Goal: Task Accomplishment & Management: Use online tool/utility

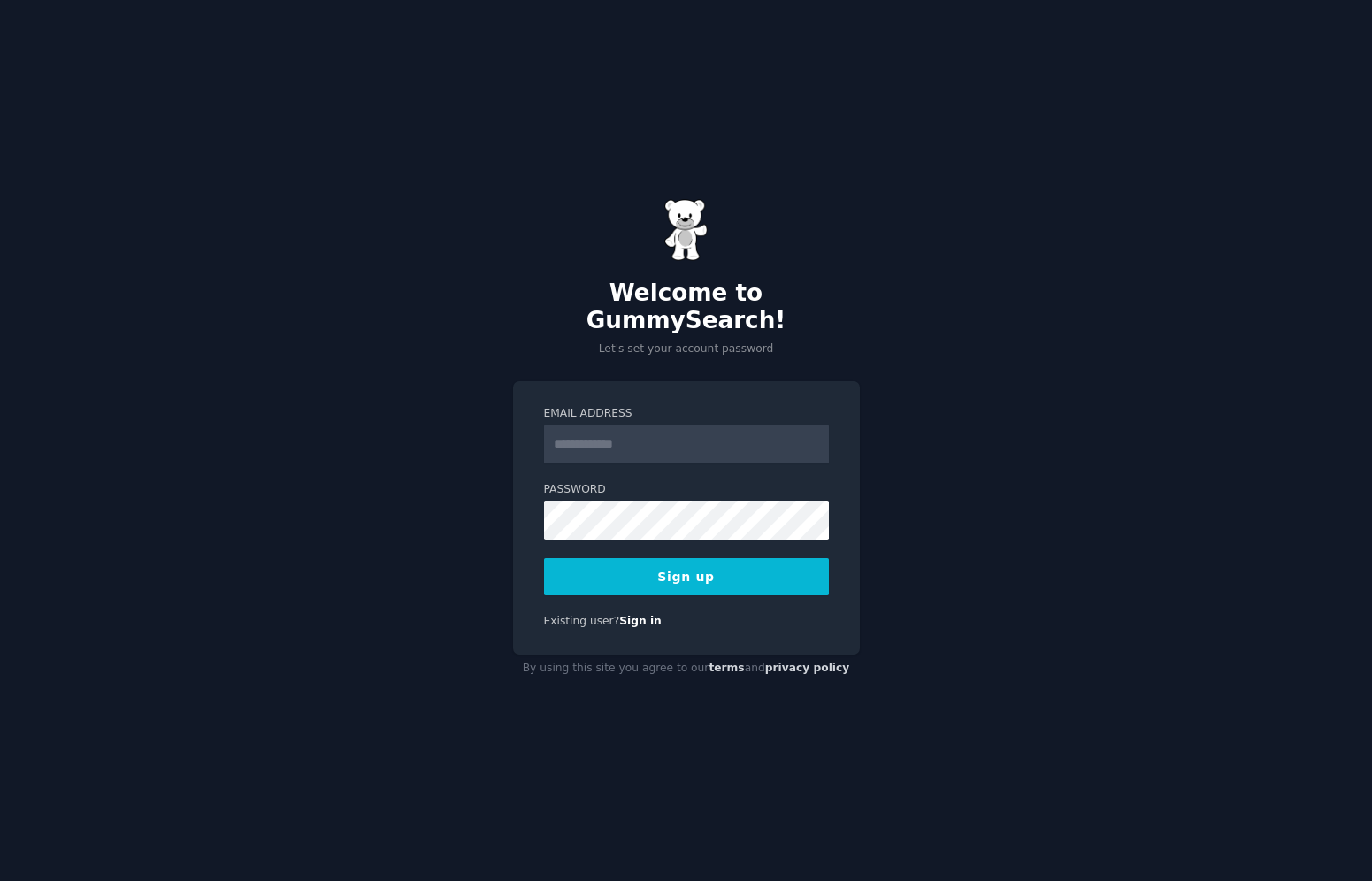
click at [693, 428] on input "Email Address" at bounding box center [686, 444] width 285 height 39
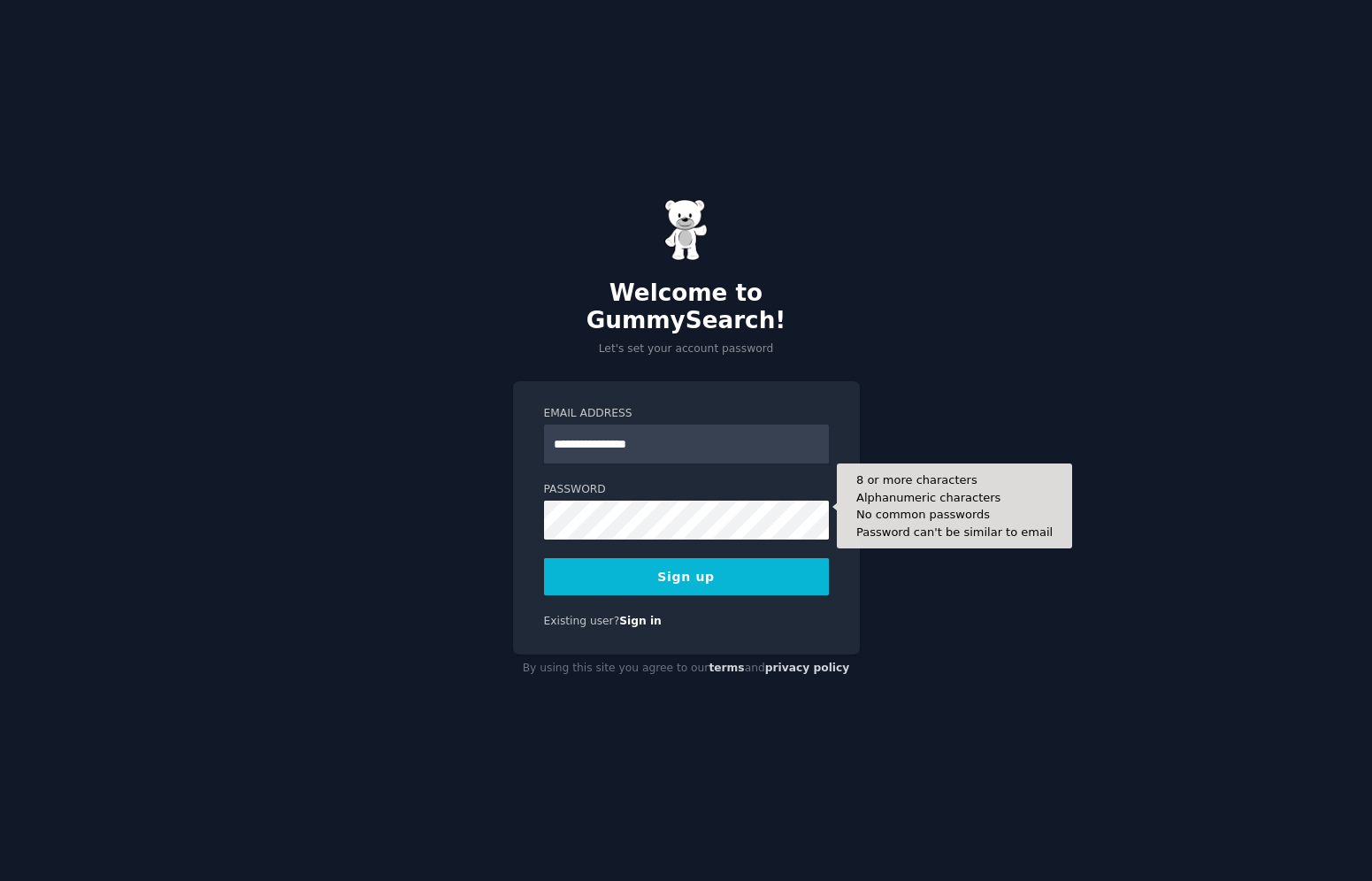
type input "**********"
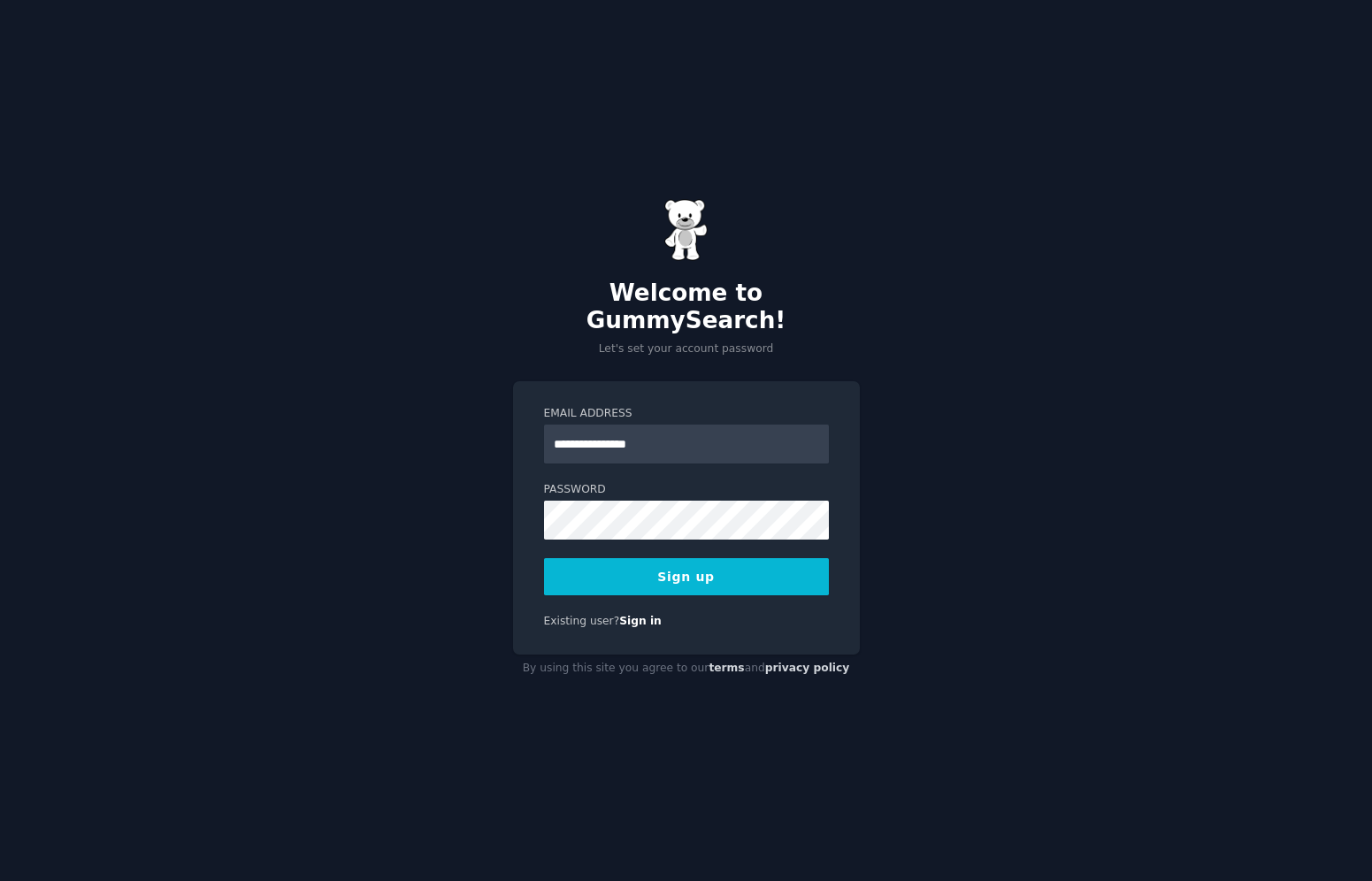
click at [769, 563] on button "Sign up" at bounding box center [686, 577] width 285 height 37
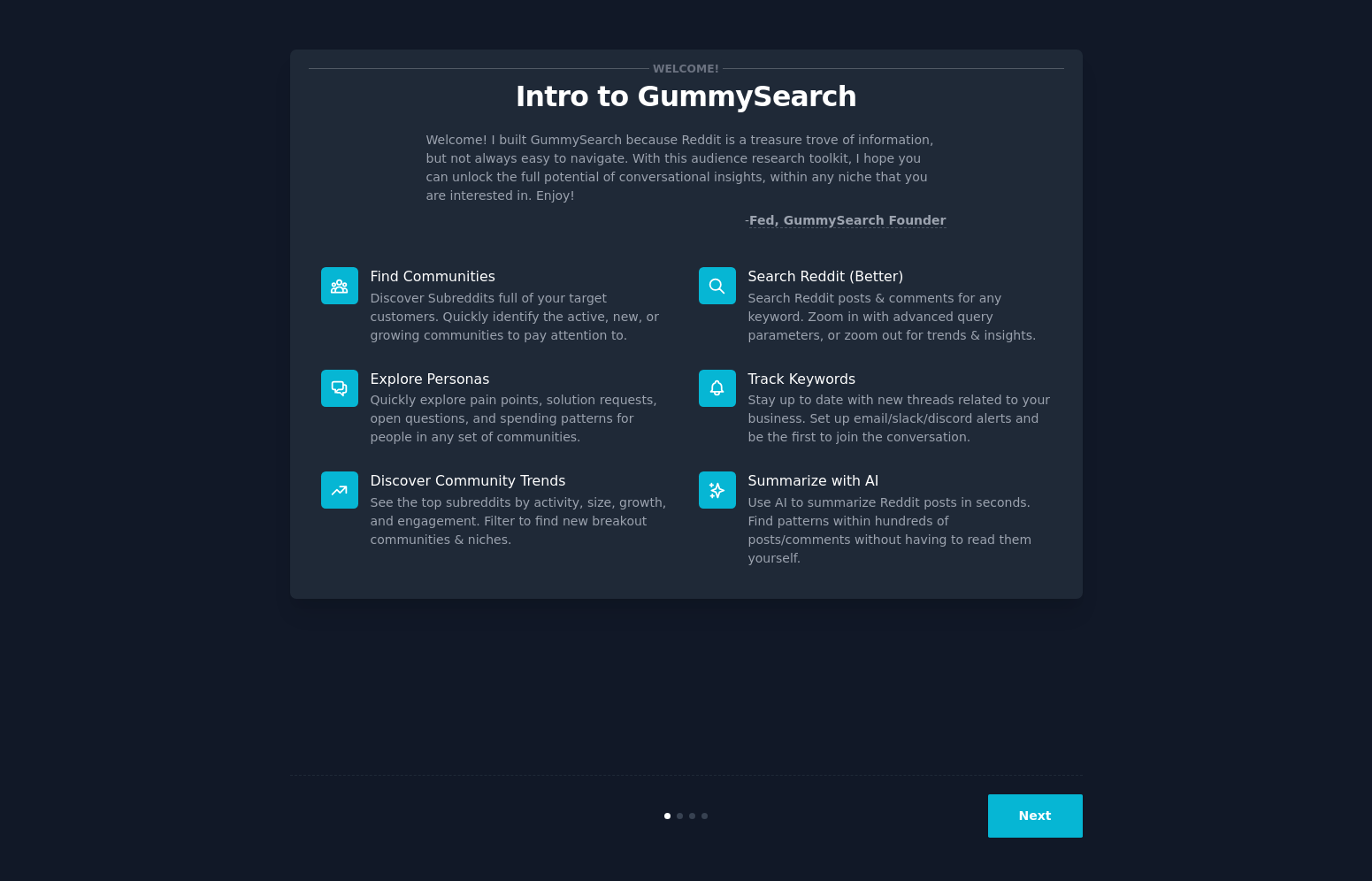
click at [1130, 189] on div "Welcome! Intro to GummySearch Welcome! I built GummySearch because Reddit is a …" at bounding box center [686, 440] width 1322 height 832
click at [1025, 818] on button "Next" at bounding box center [1035, 816] width 94 height 43
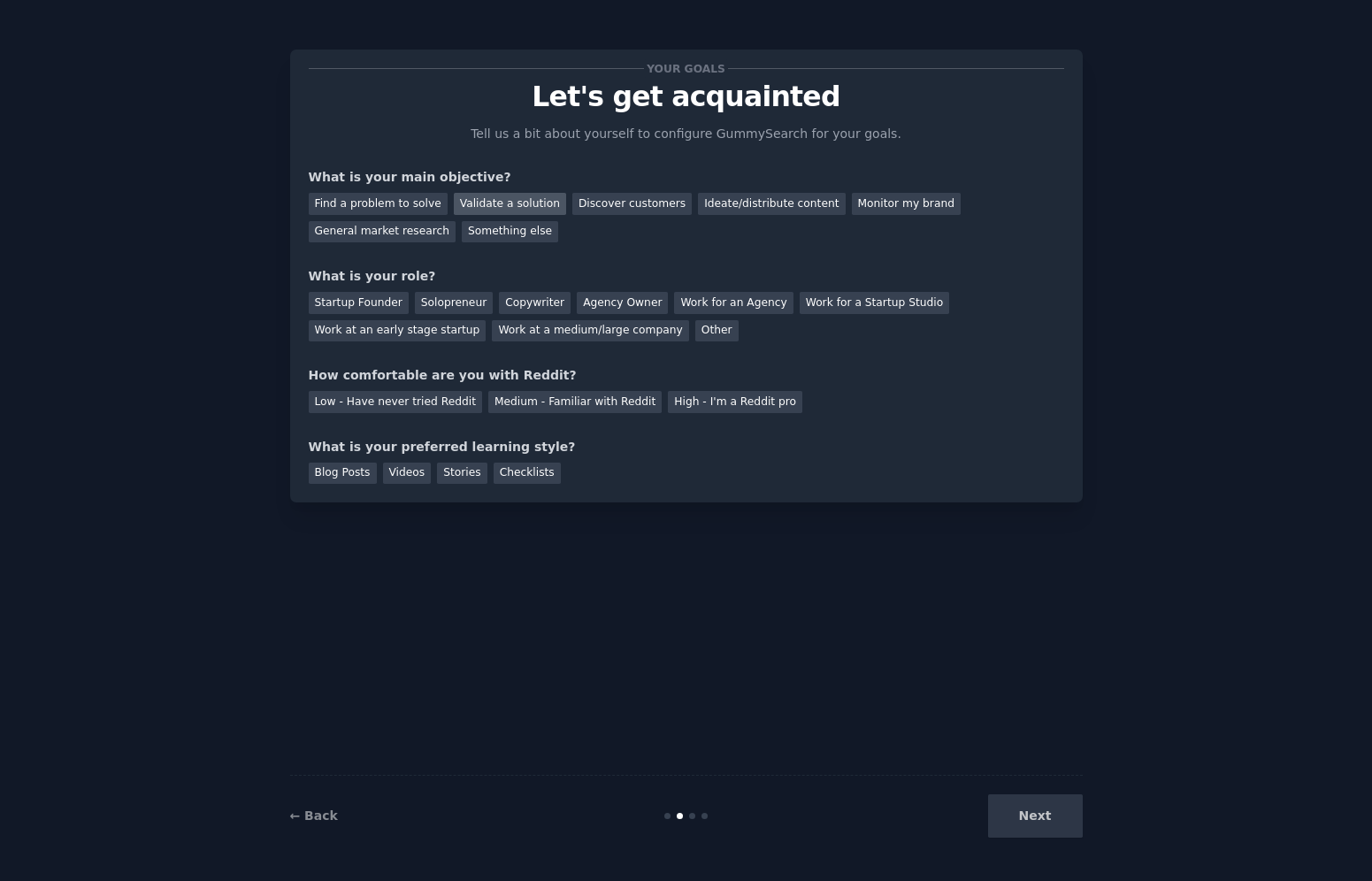
click at [503, 205] on div "Validate a solution" at bounding box center [510, 204] width 112 height 22
click at [457, 301] on div "Solopreneur" at bounding box center [453, 304] width 78 height 22
click at [573, 401] on div "Medium - Familiar with Reddit" at bounding box center [575, 403] width 173 height 22
click at [402, 474] on div "Videos" at bounding box center [407, 474] width 49 height 22
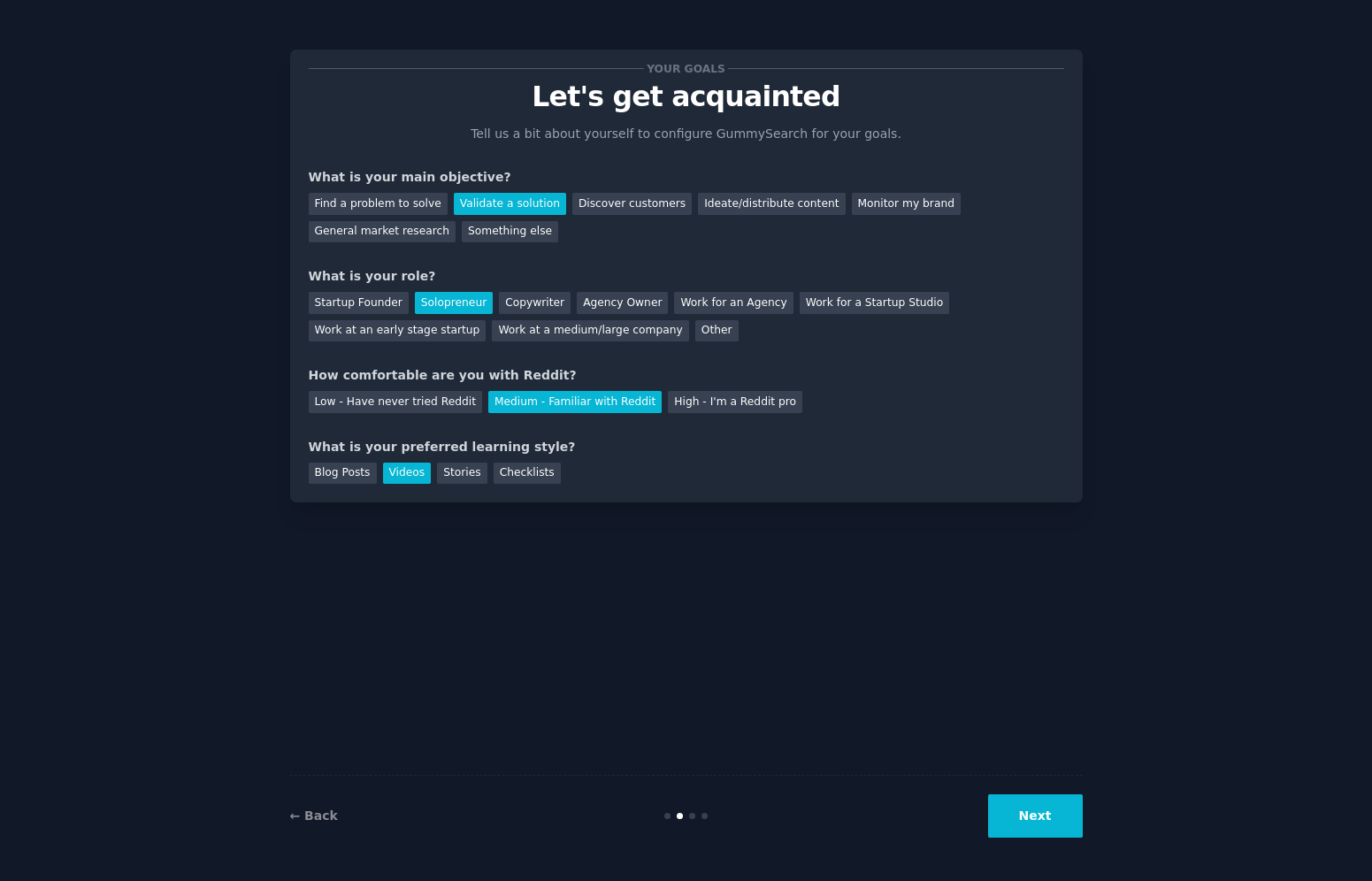
click at [1022, 817] on button "Next" at bounding box center [1035, 816] width 94 height 43
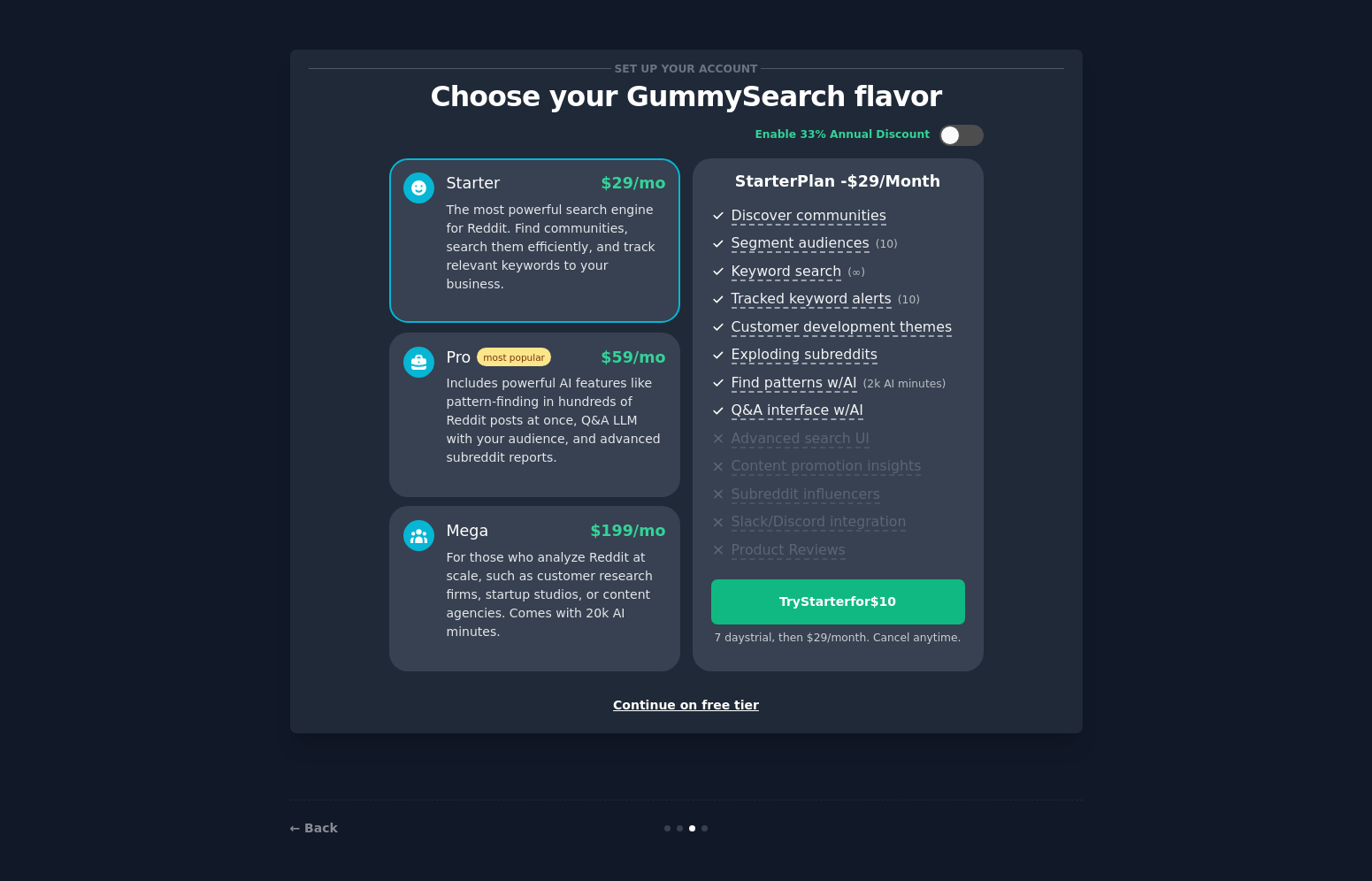
click at [707, 713] on div "Continue on free tier" at bounding box center [686, 706] width 756 height 19
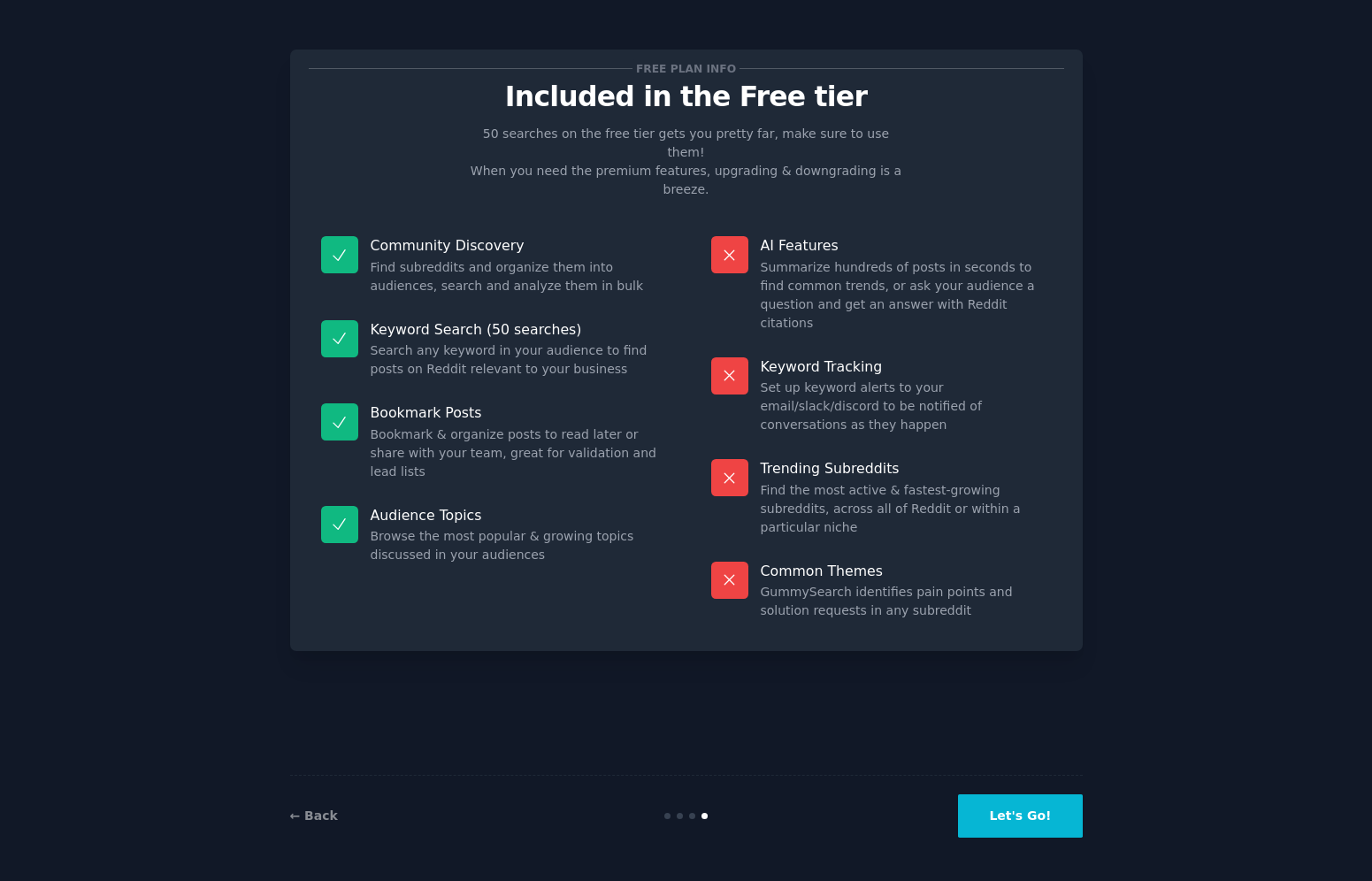
click at [1044, 815] on button "Let's Go!" at bounding box center [1020, 816] width 124 height 43
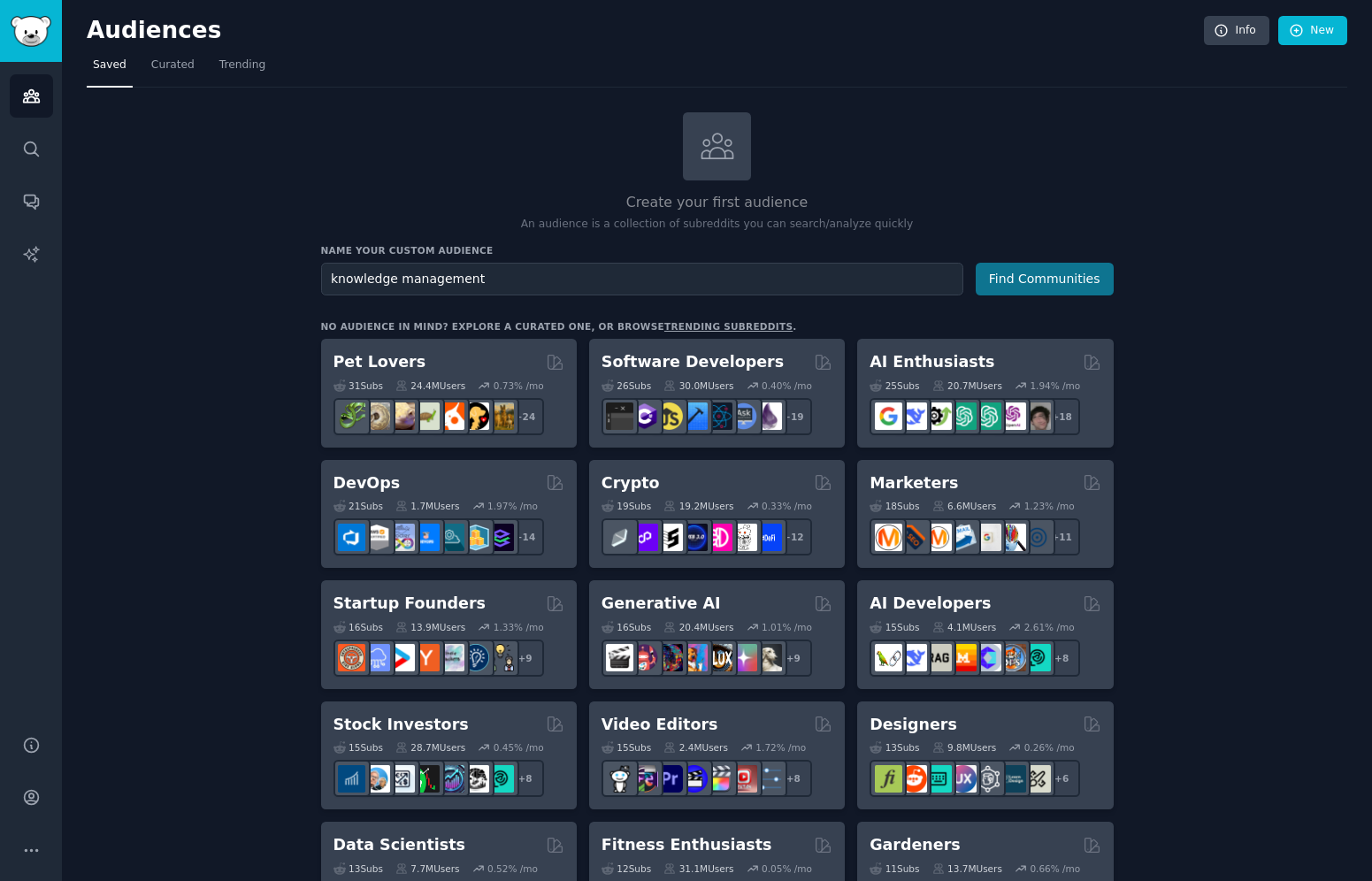
type input "knowledge management"
click at [1040, 284] on button "Find Communities" at bounding box center [1044, 279] width 138 height 32
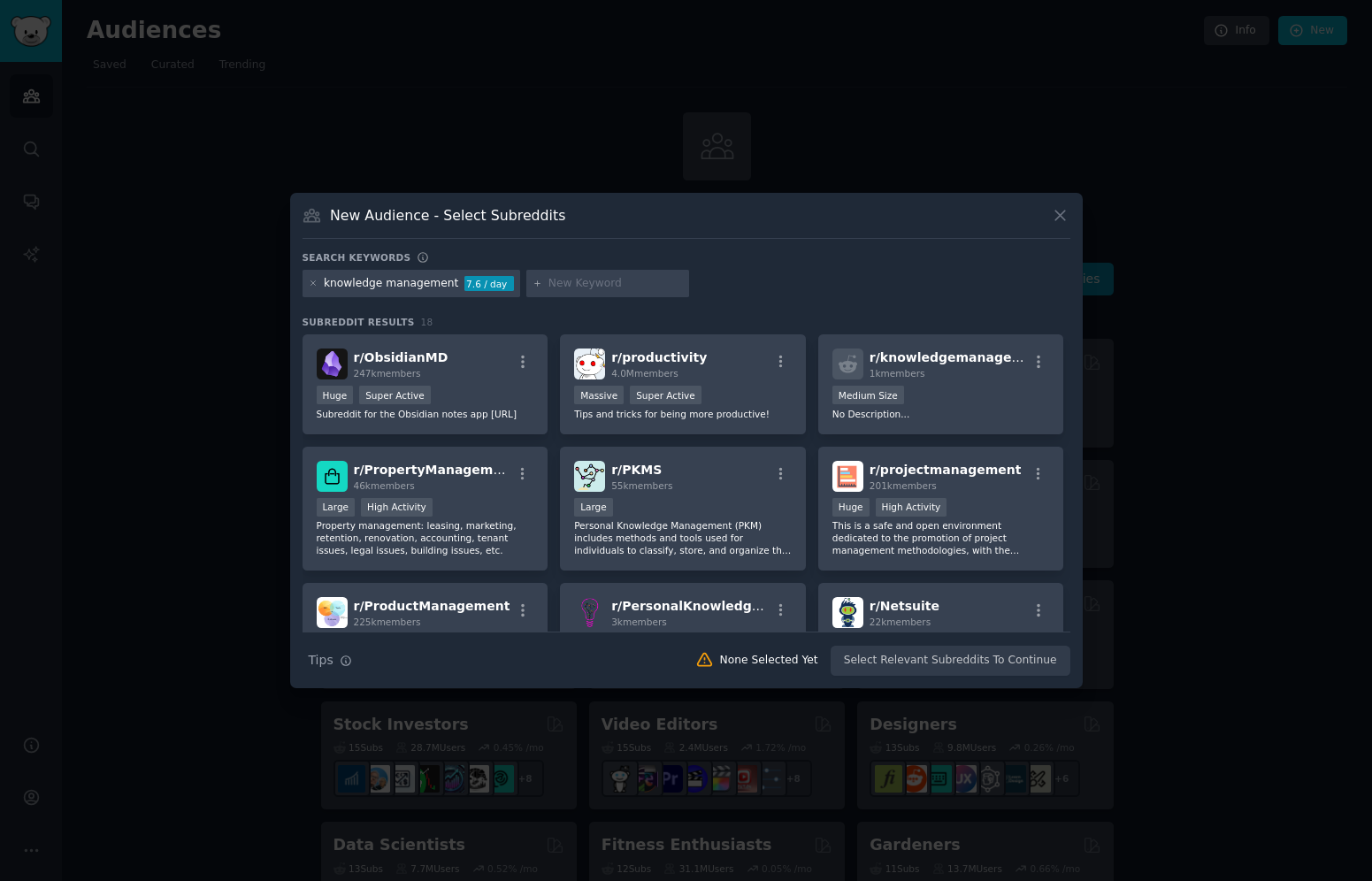
click at [626, 282] on input "text" at bounding box center [615, 283] width 134 height 16
click at [574, 285] on input "knowlege manager" at bounding box center [615, 283] width 134 height 16
type input "knowledge manager"
click at [649, 284] on input "knowledge manager" at bounding box center [615, 283] width 134 height 16
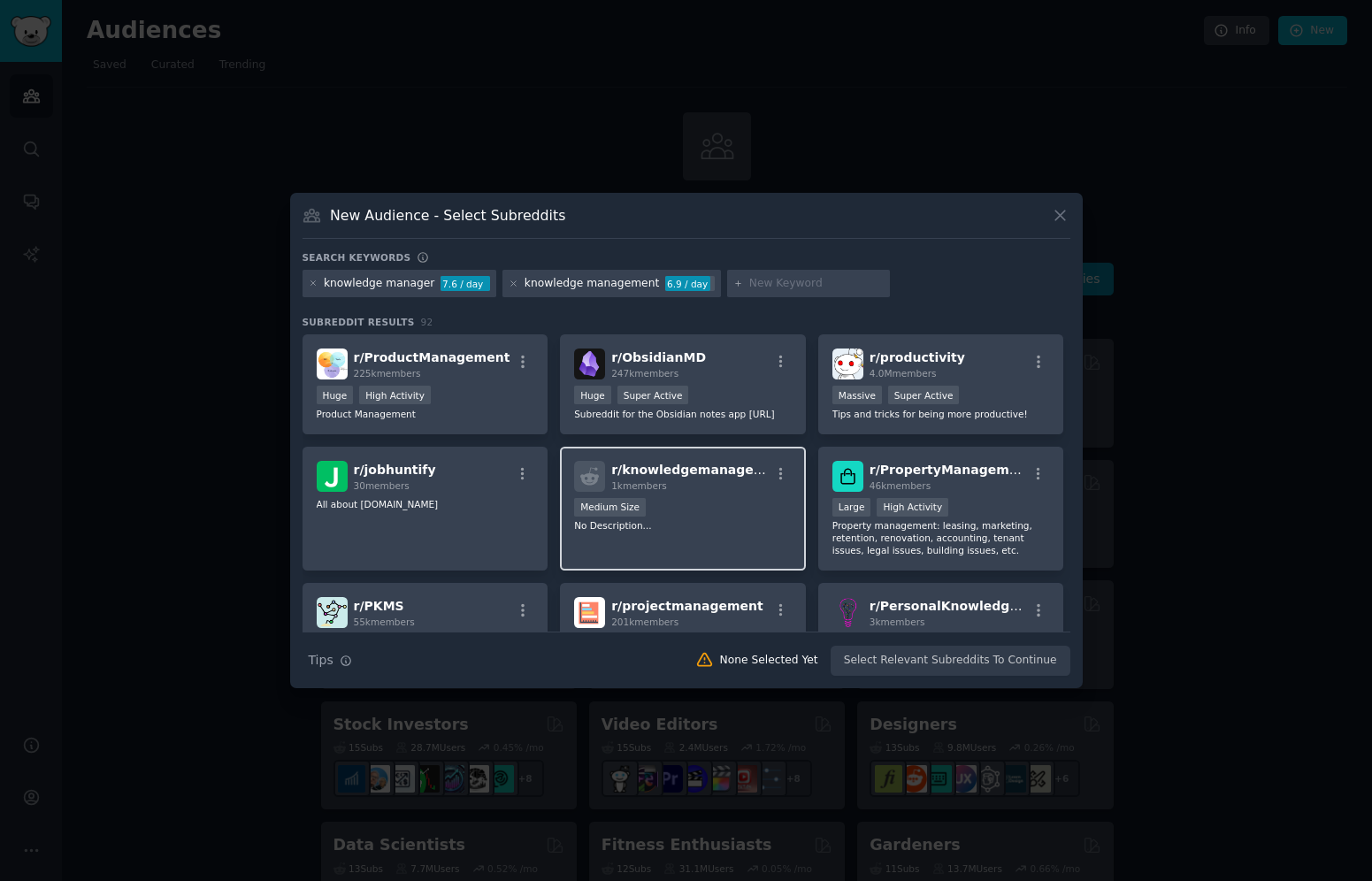
click at [720, 492] on div "1k members" at bounding box center [690, 485] width 158 height 12
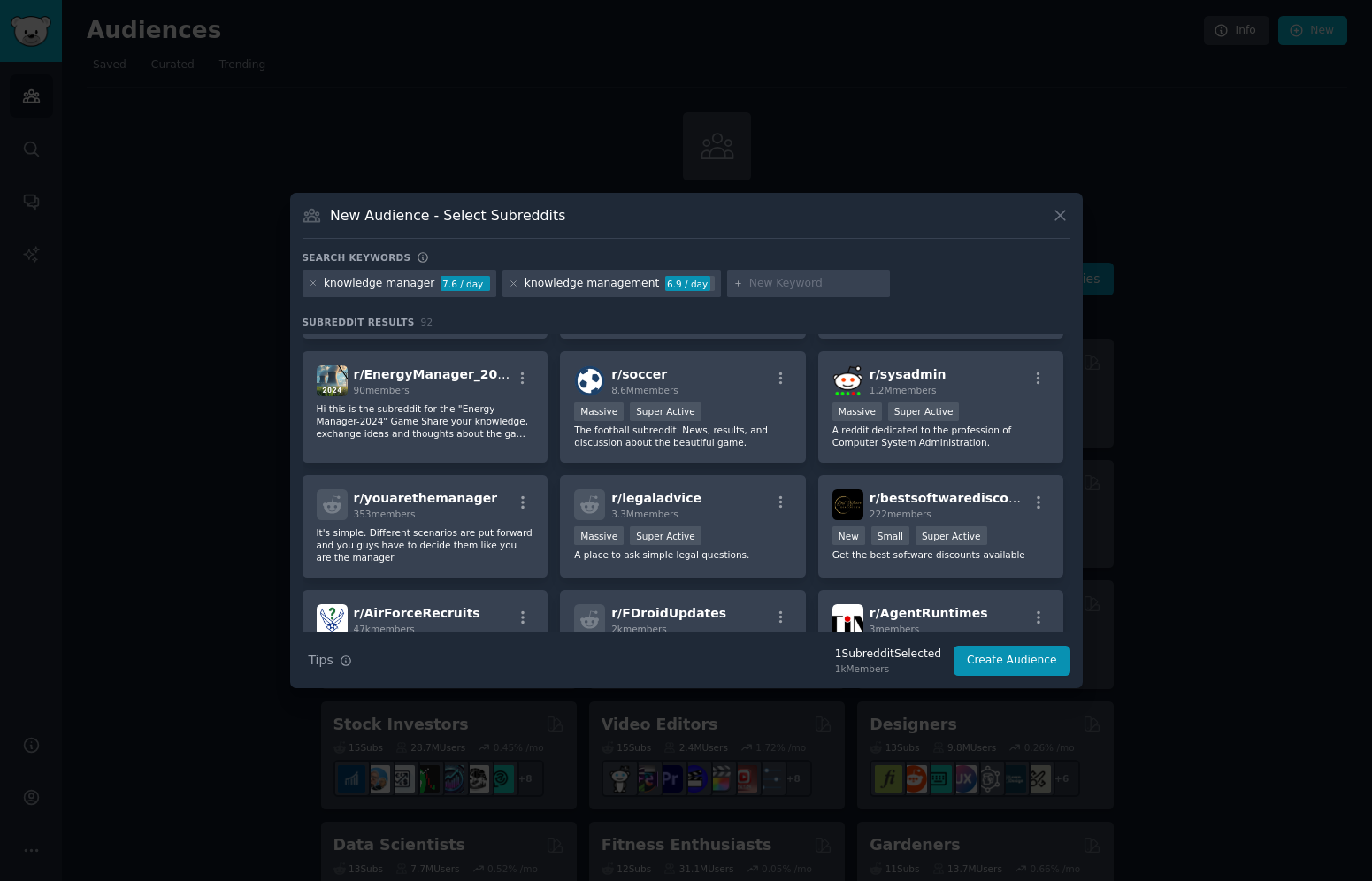
scroll to position [626, 0]
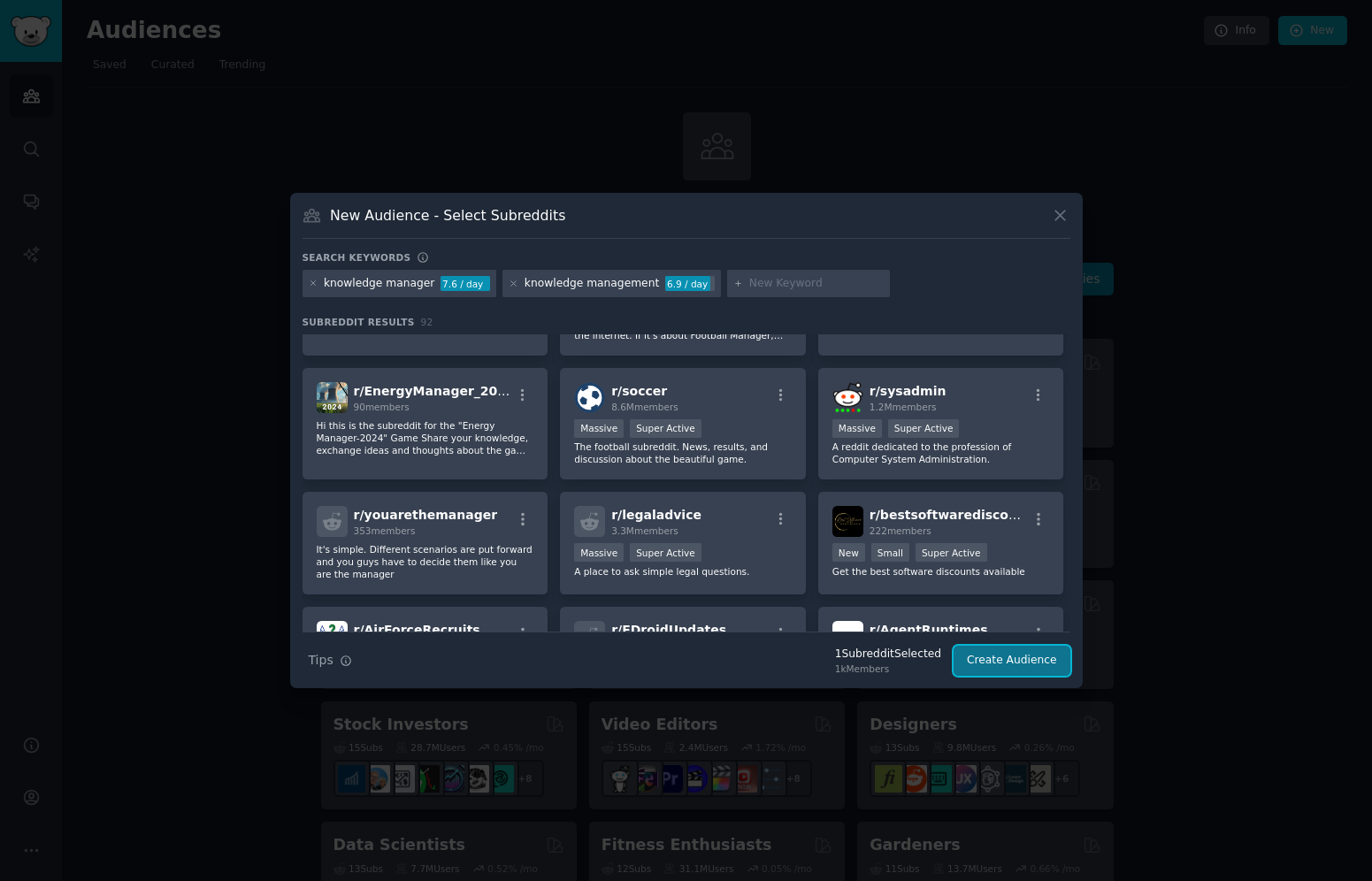
click at [994, 664] on button "Create Audience" at bounding box center [1012, 661] width 117 height 31
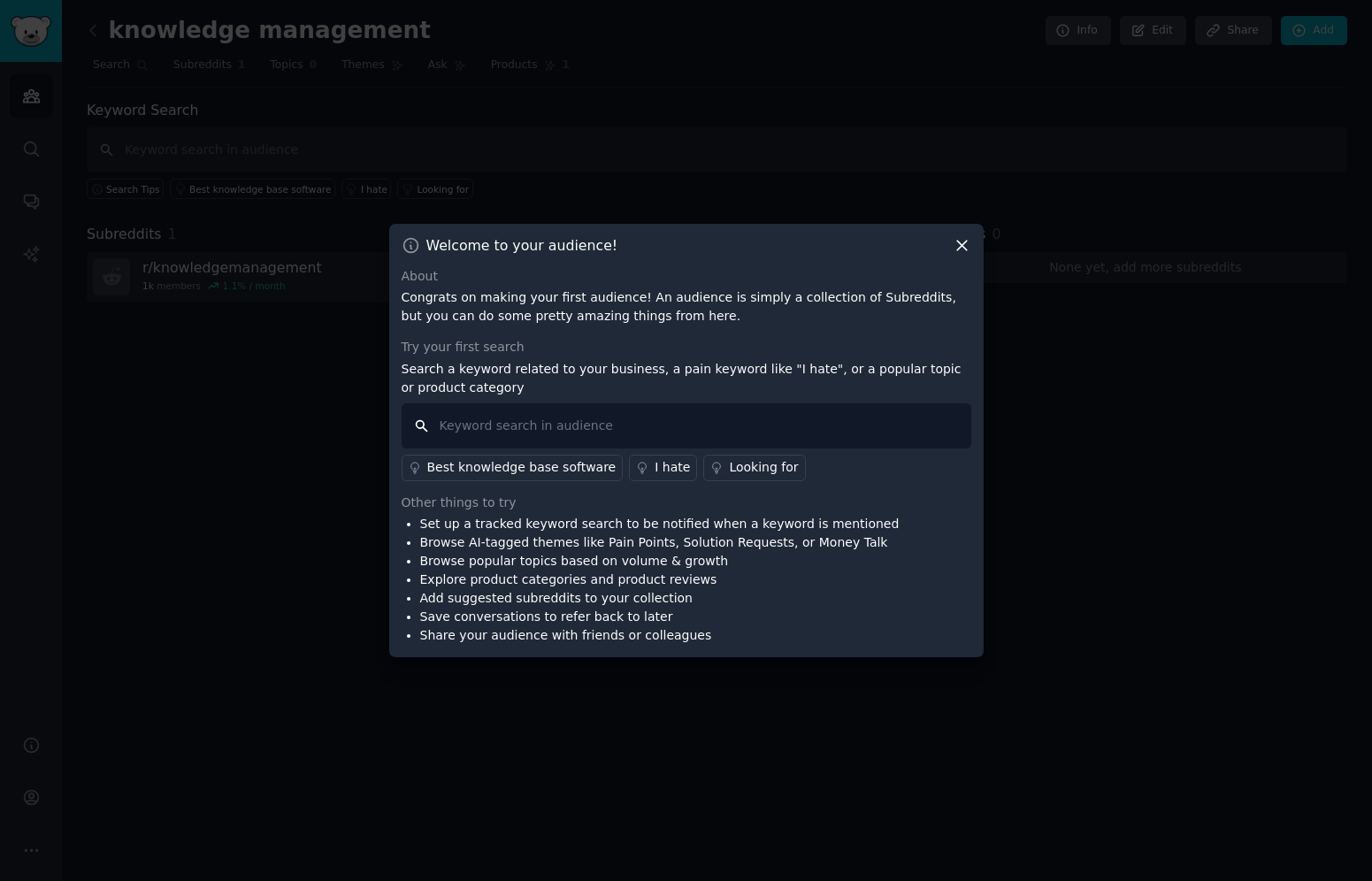
click at [673, 423] on input "text" at bounding box center [686, 426] width 570 height 45
type input "c"
click at [636, 421] on input "course, class" at bounding box center [686, 426] width 570 height 45
type input "course, class"
click at [729, 464] on div "Looking for" at bounding box center [763, 467] width 69 height 19
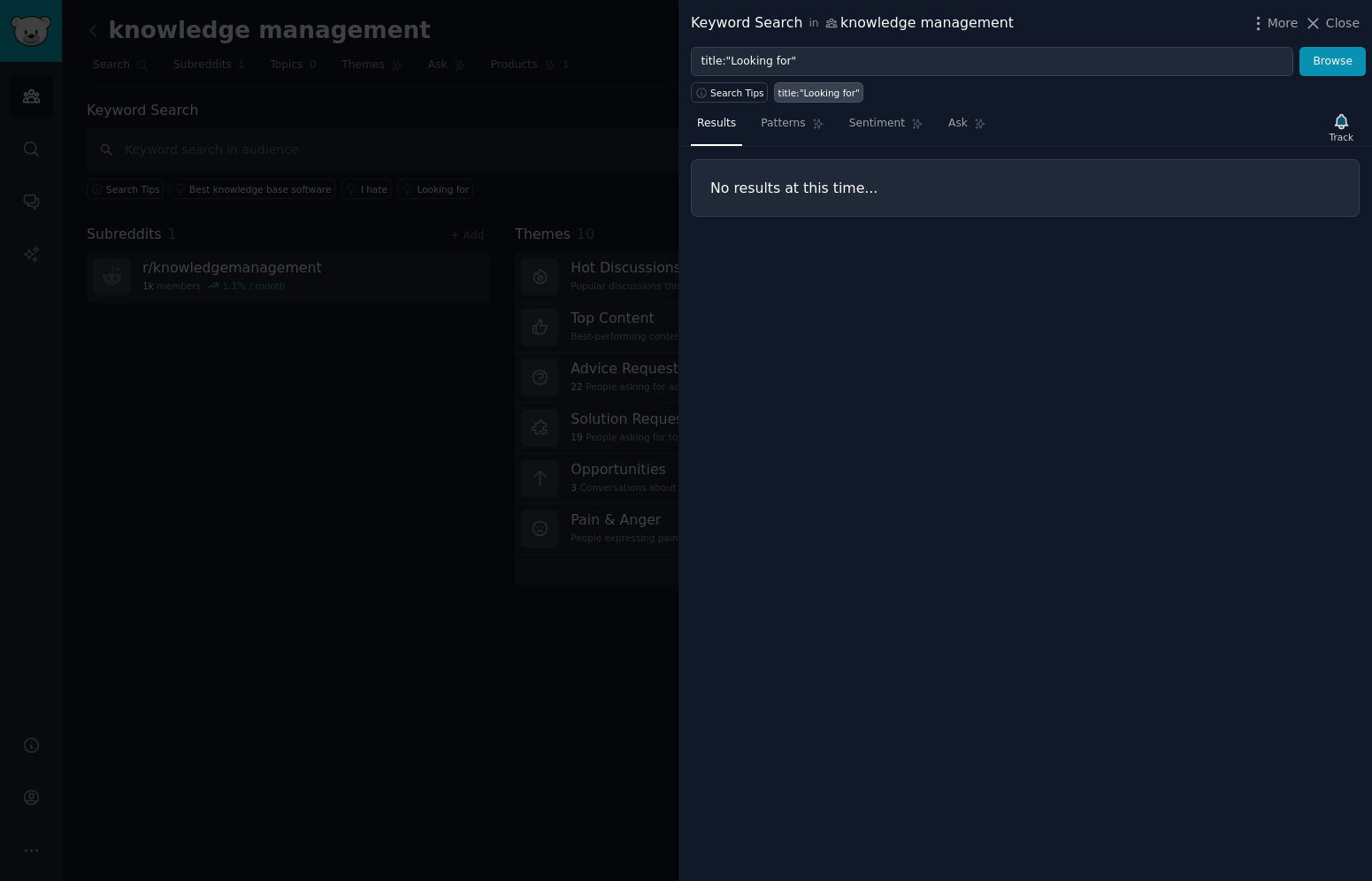
click at [791, 191] on h3 "No results at this time..." at bounding box center [1025, 188] width 630 height 19
click at [1343, 22] on span "Close" at bounding box center [1342, 23] width 33 height 19
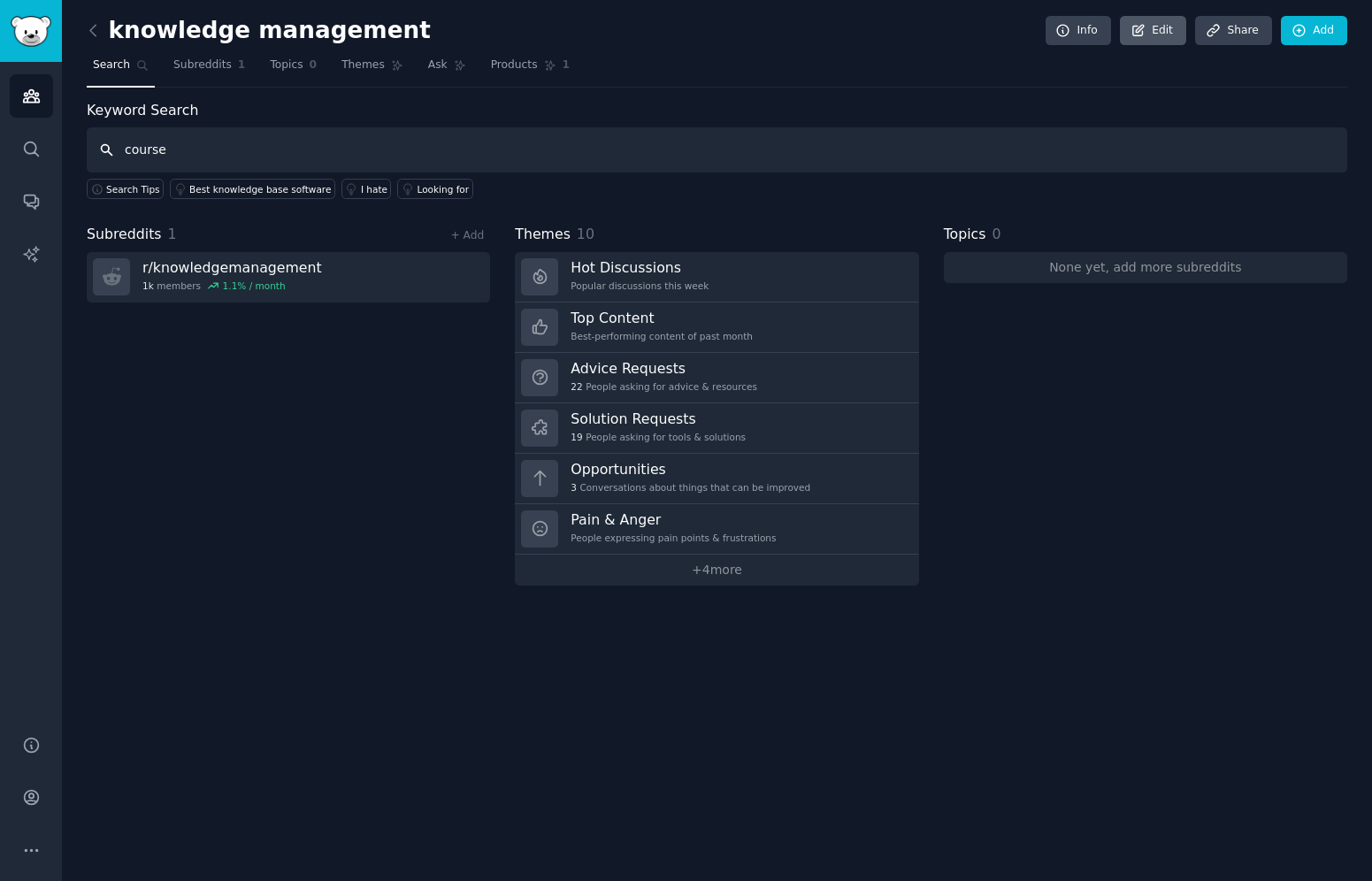
type input "course"
click at [1162, 38] on link "Edit" at bounding box center [1154, 31] width 67 height 31
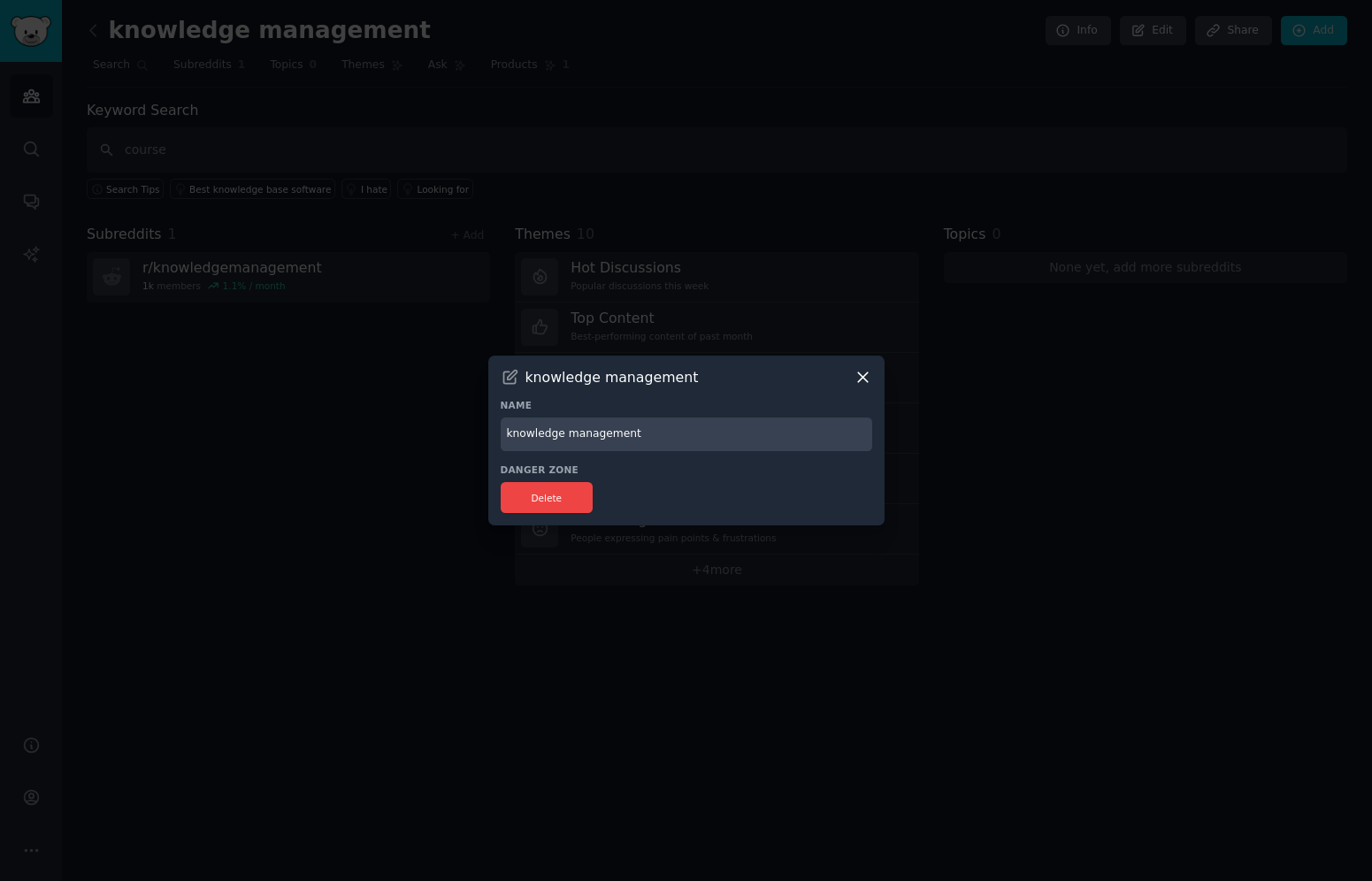
click at [862, 375] on icon at bounding box center [863, 378] width 19 height 19
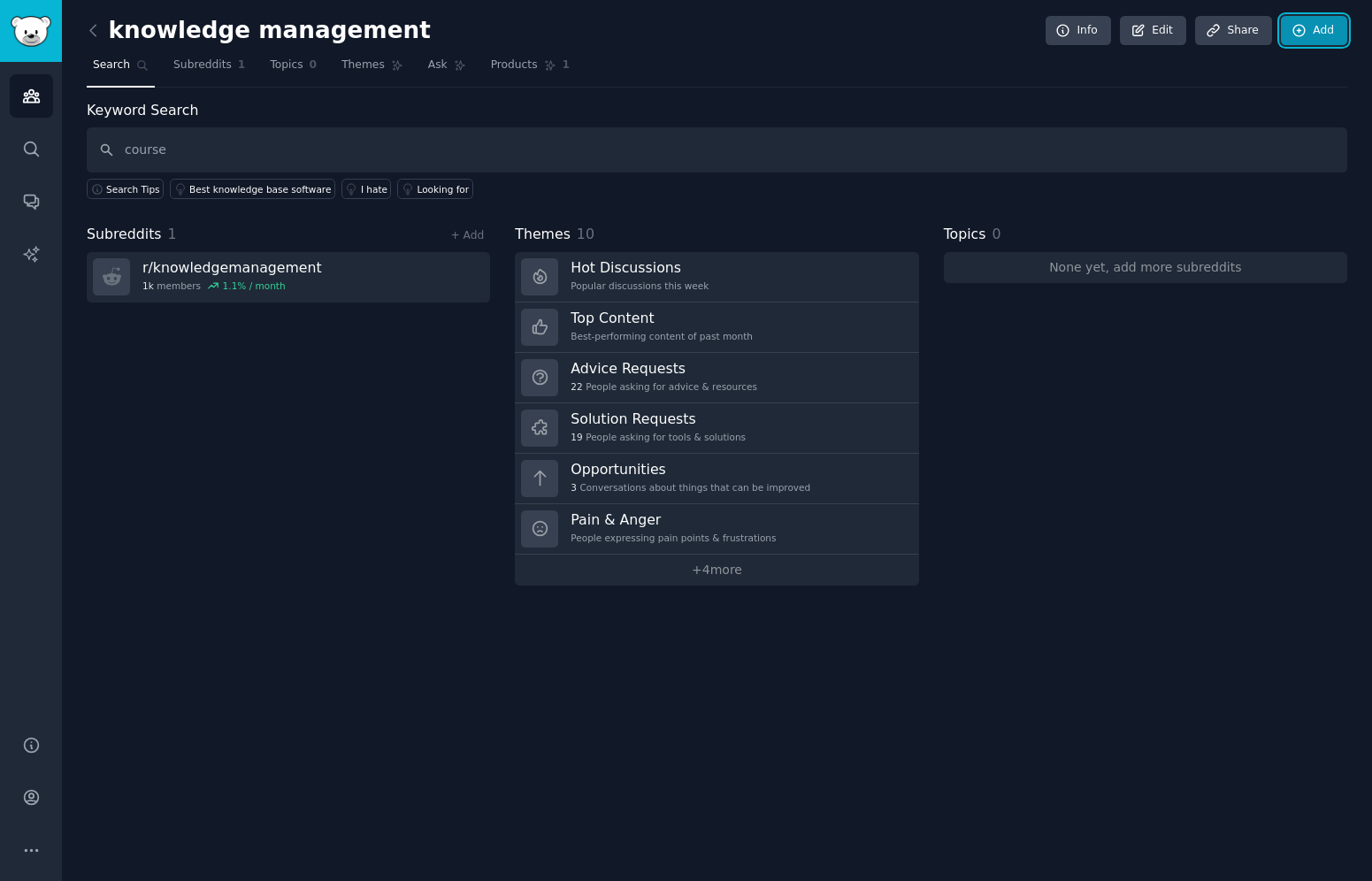
click at [1316, 25] on link "Add" at bounding box center [1315, 31] width 67 height 31
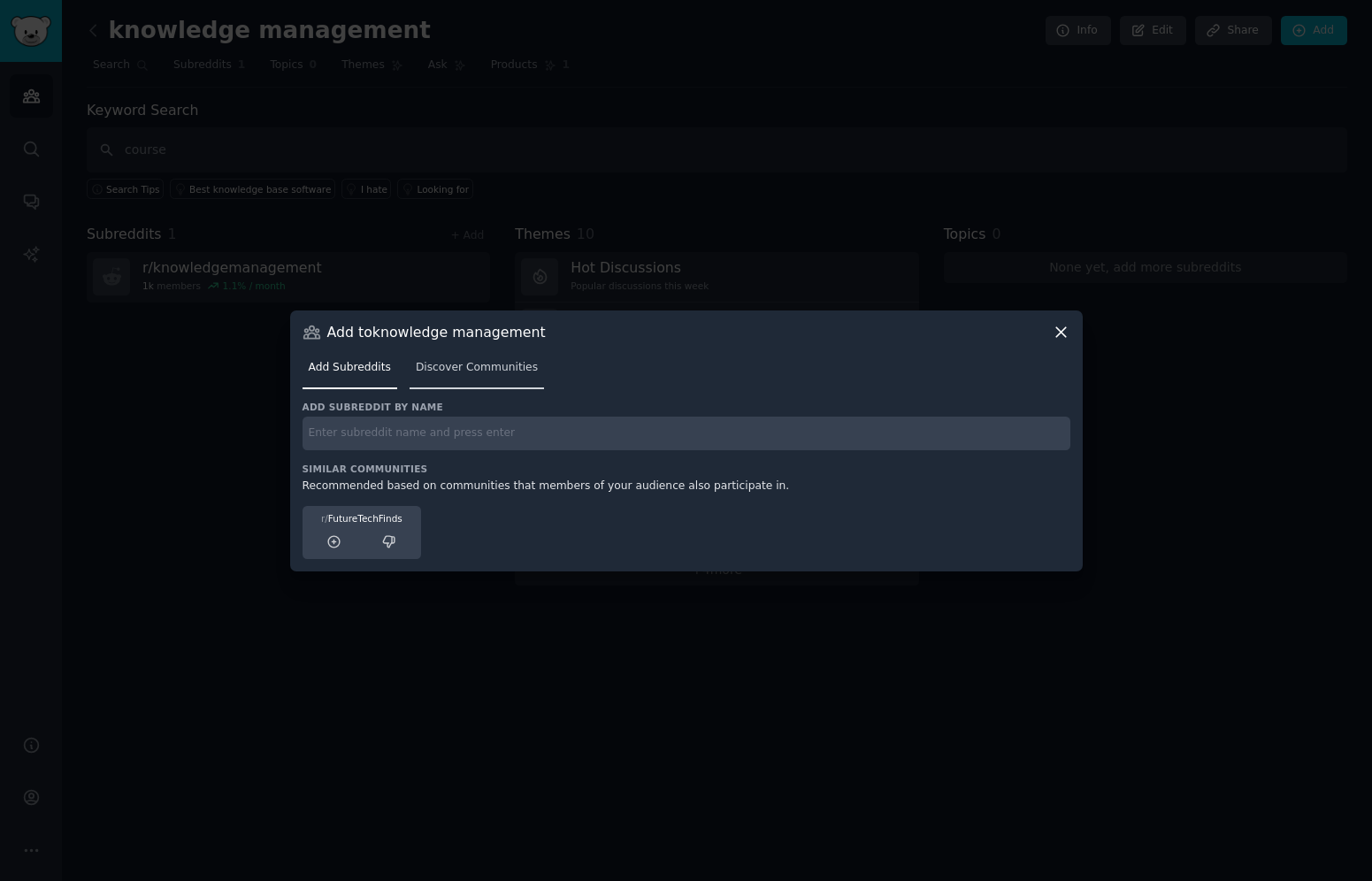
click at [491, 360] on span "Discover Communities" at bounding box center [476, 367] width 122 height 16
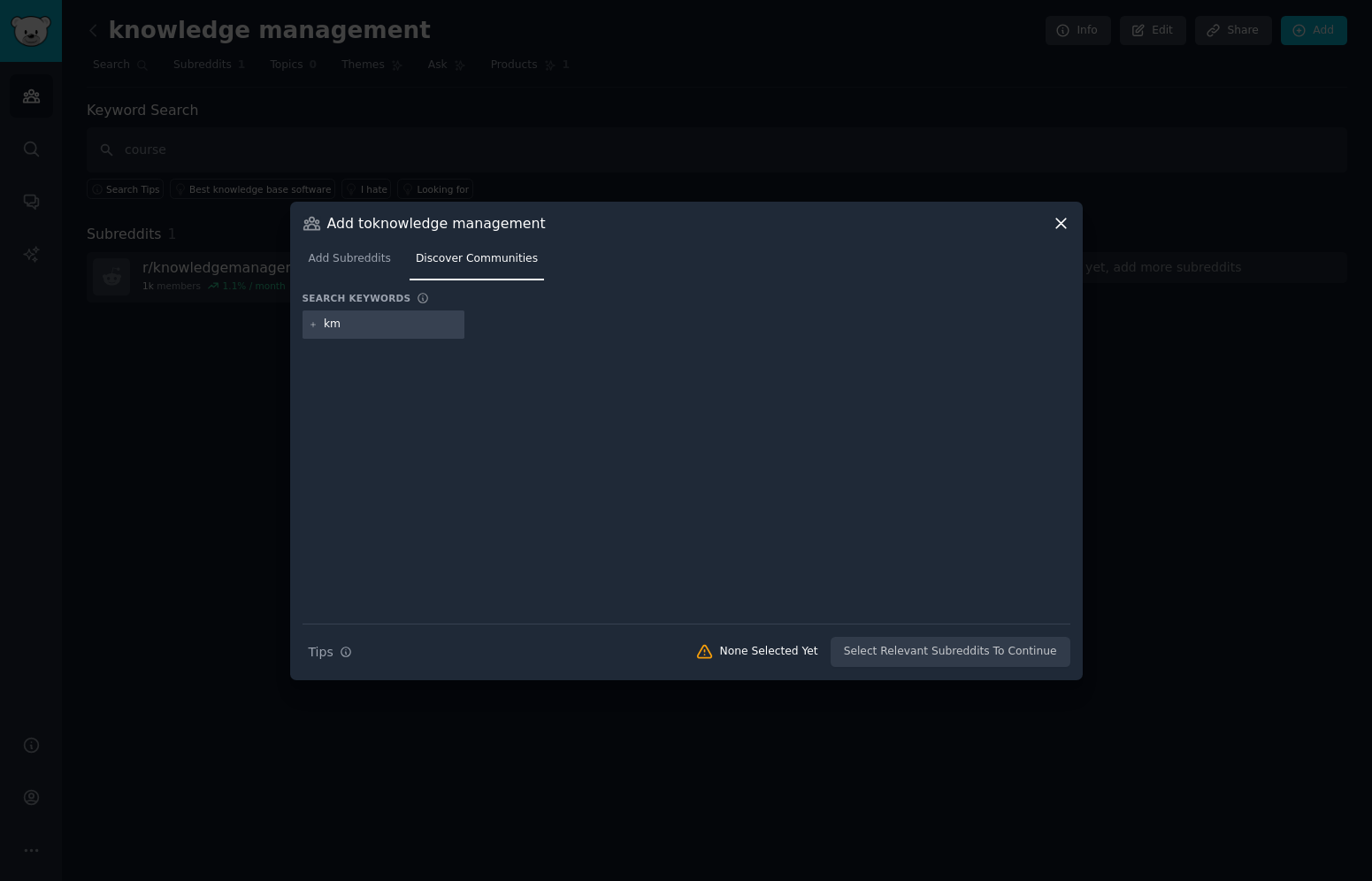
type input "km"
click at [652, 484] on div at bounding box center [686, 469] width 768 height 248
click at [384, 315] on div "km" at bounding box center [384, 325] width 163 height 29
click at [353, 324] on input "km" at bounding box center [390, 324] width 134 height 16
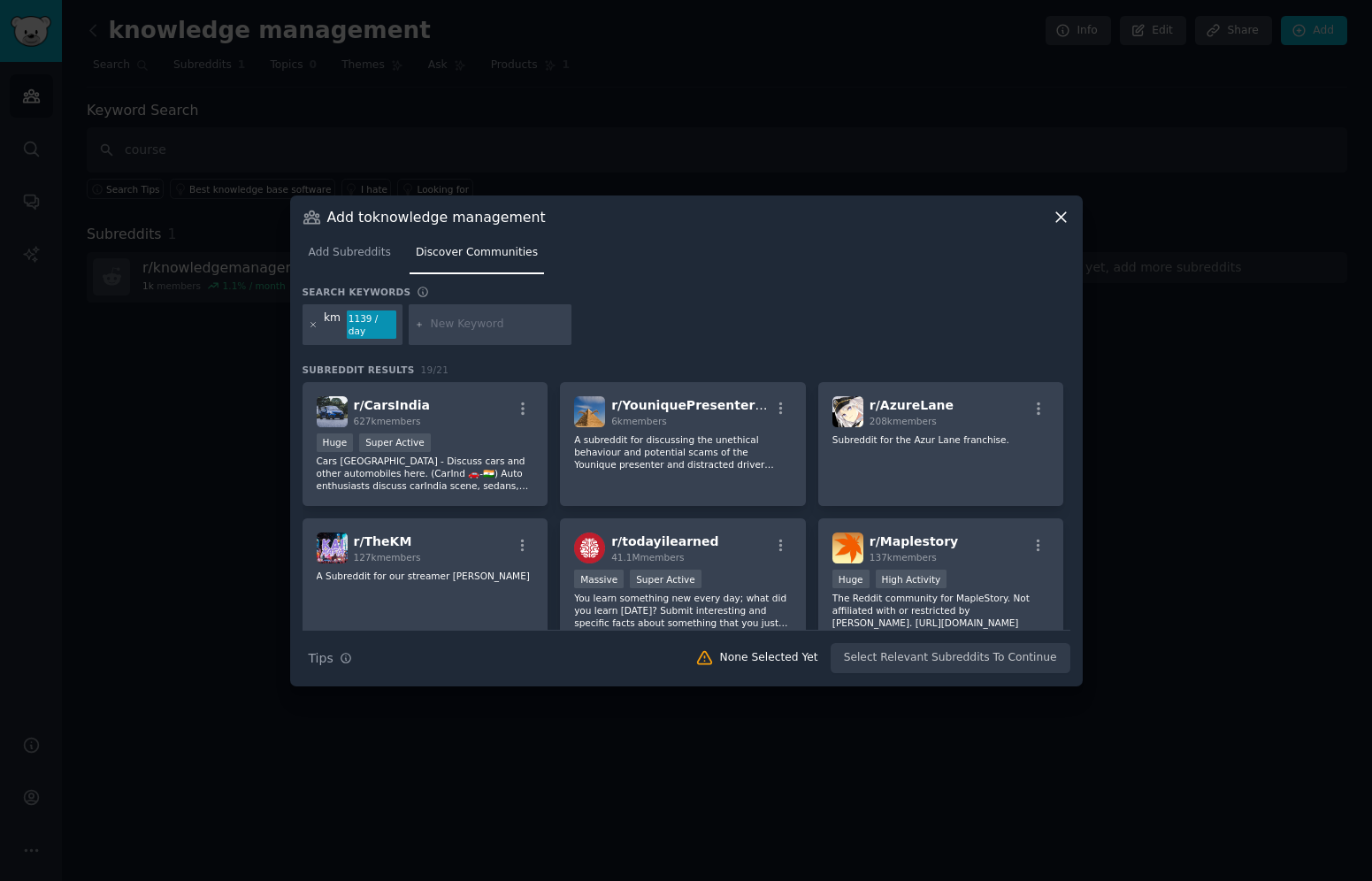
click at [313, 325] on icon at bounding box center [313, 324] width 5 height 5
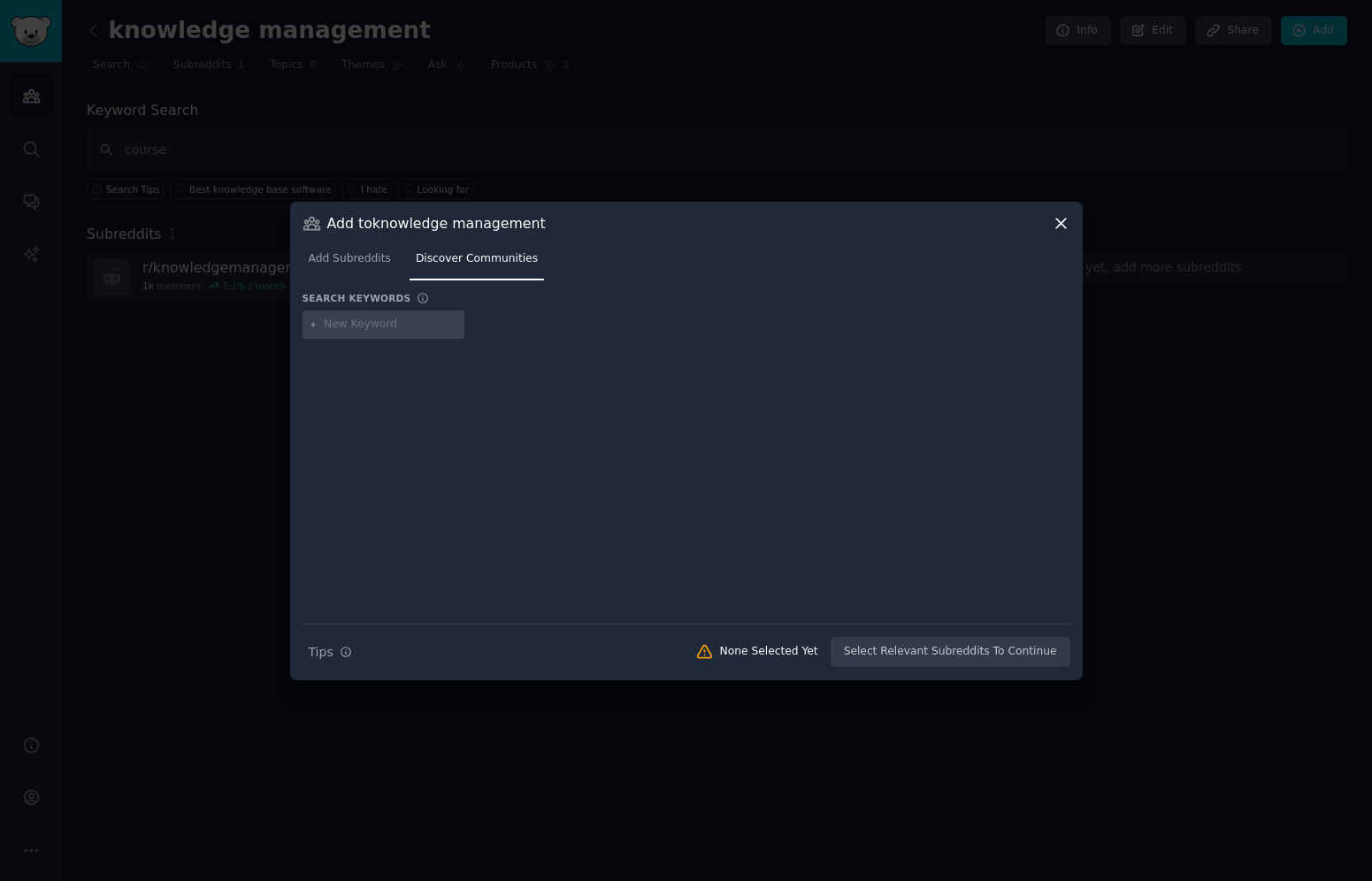
click at [337, 324] on input "text" at bounding box center [390, 324] width 134 height 16
type input "knowledge management"
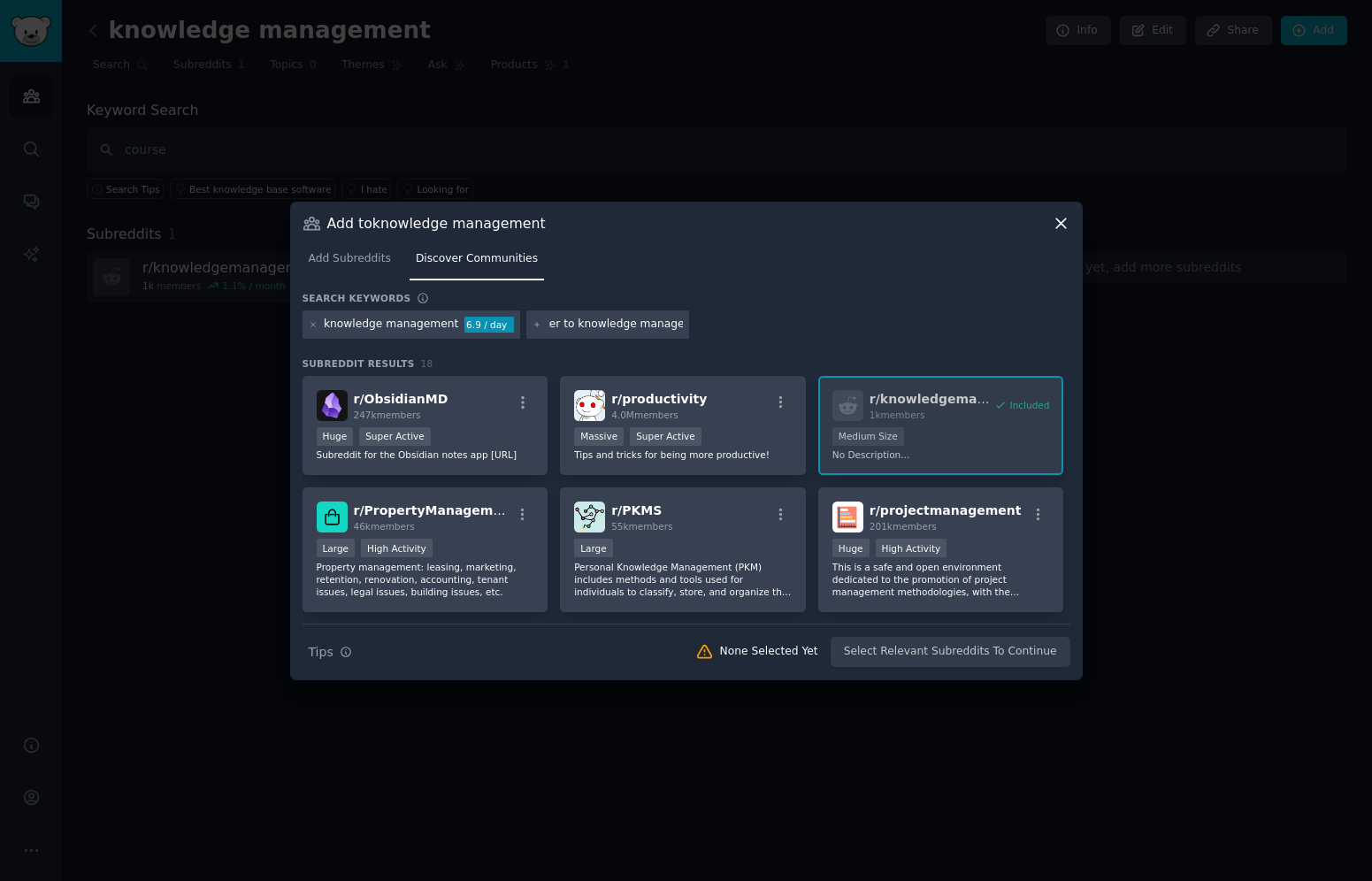
type input "technical writer to knowledge manager"
click at [681, 327] on div "technical writer to knowledge manager" at bounding box center [655, 324] width 213 height 16
click at [533, 325] on icon at bounding box center [538, 325] width 10 height 10
click at [550, 326] on input "text" at bounding box center [615, 324] width 134 height 16
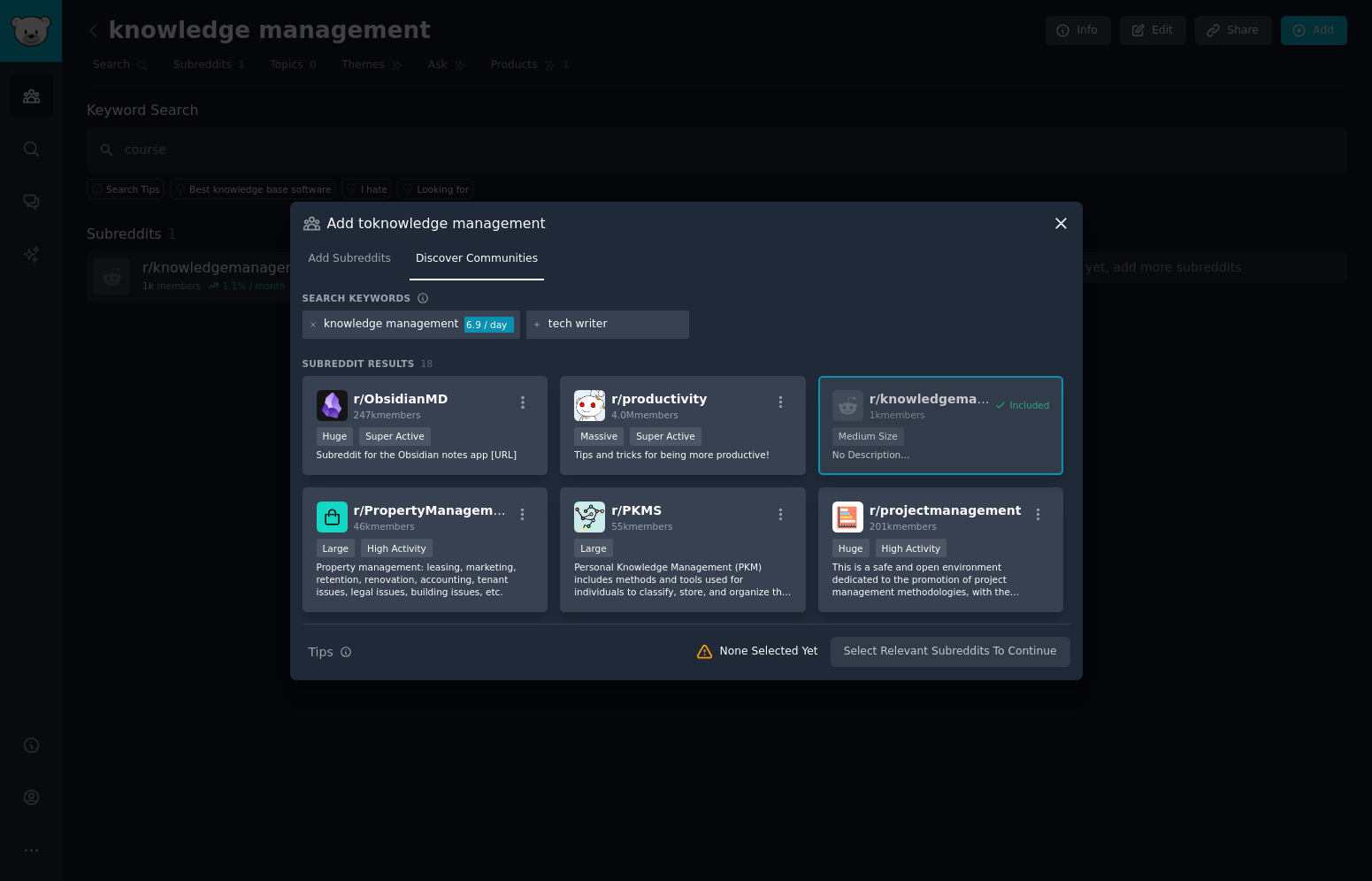
type input "tech writer"
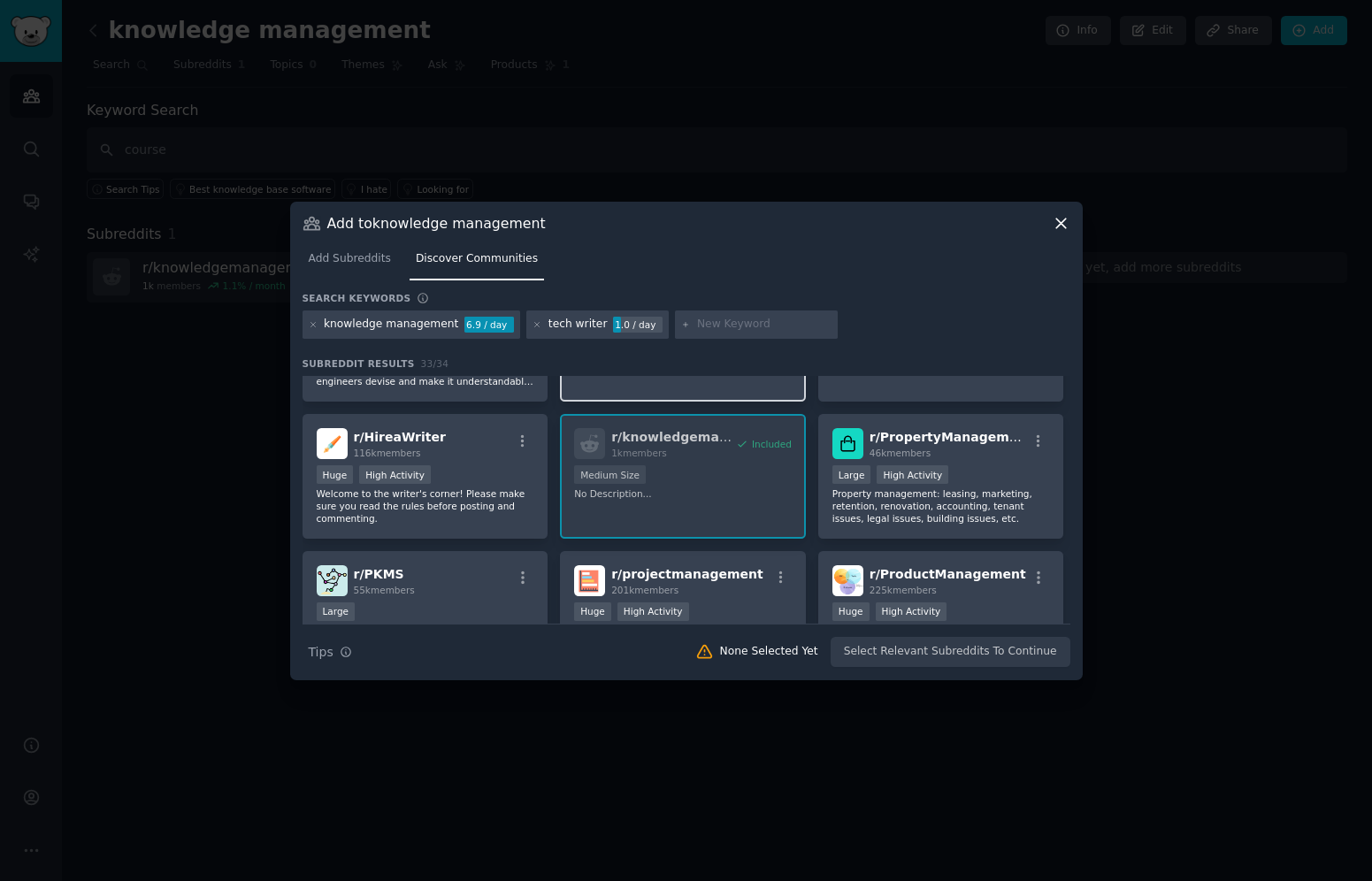
scroll to position [99, 0]
click at [535, 323] on icon at bounding box center [537, 324] width 5 height 5
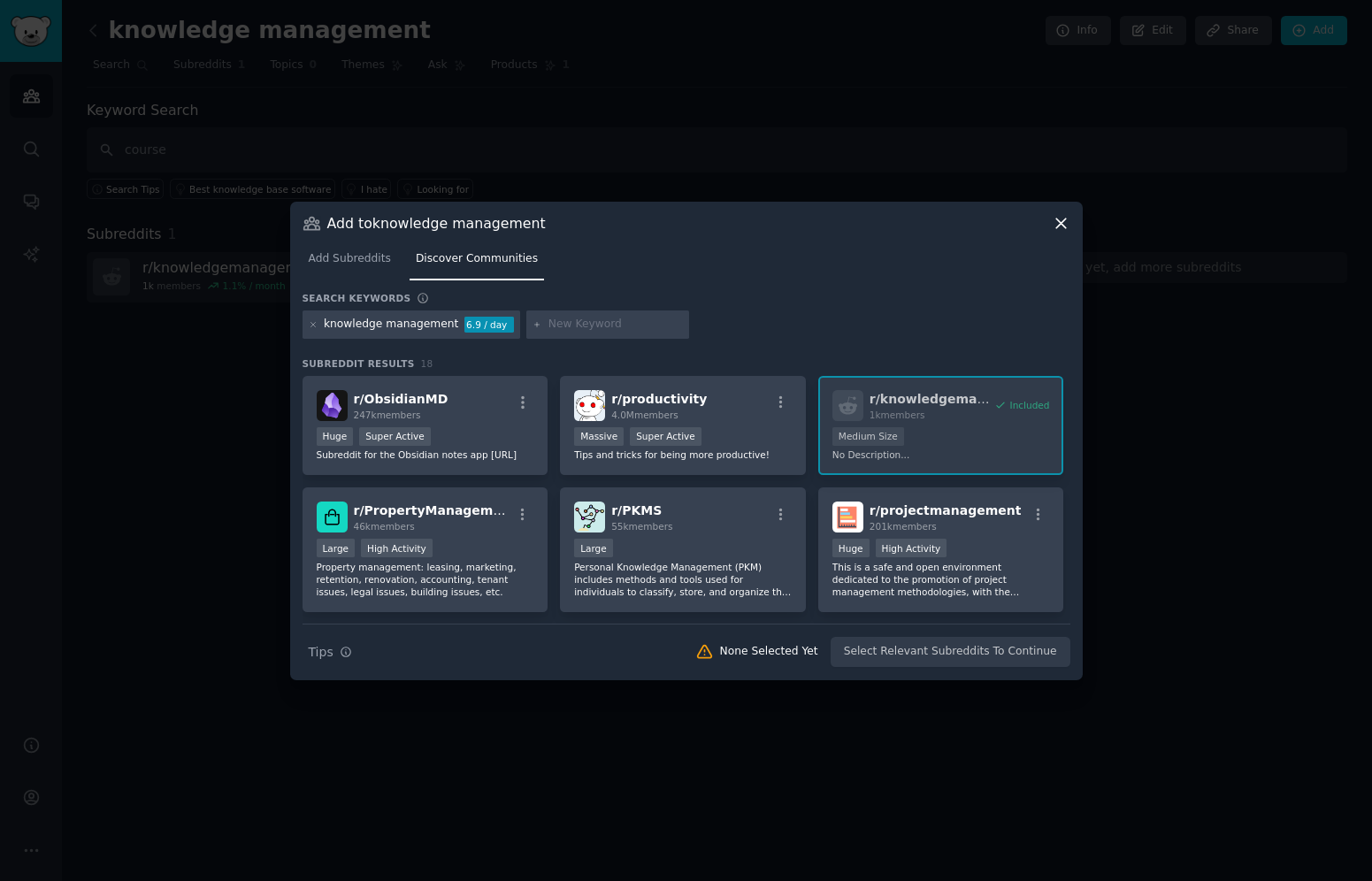
click at [549, 325] on input "text" at bounding box center [615, 324] width 134 height 16
type input "knowledge manager"
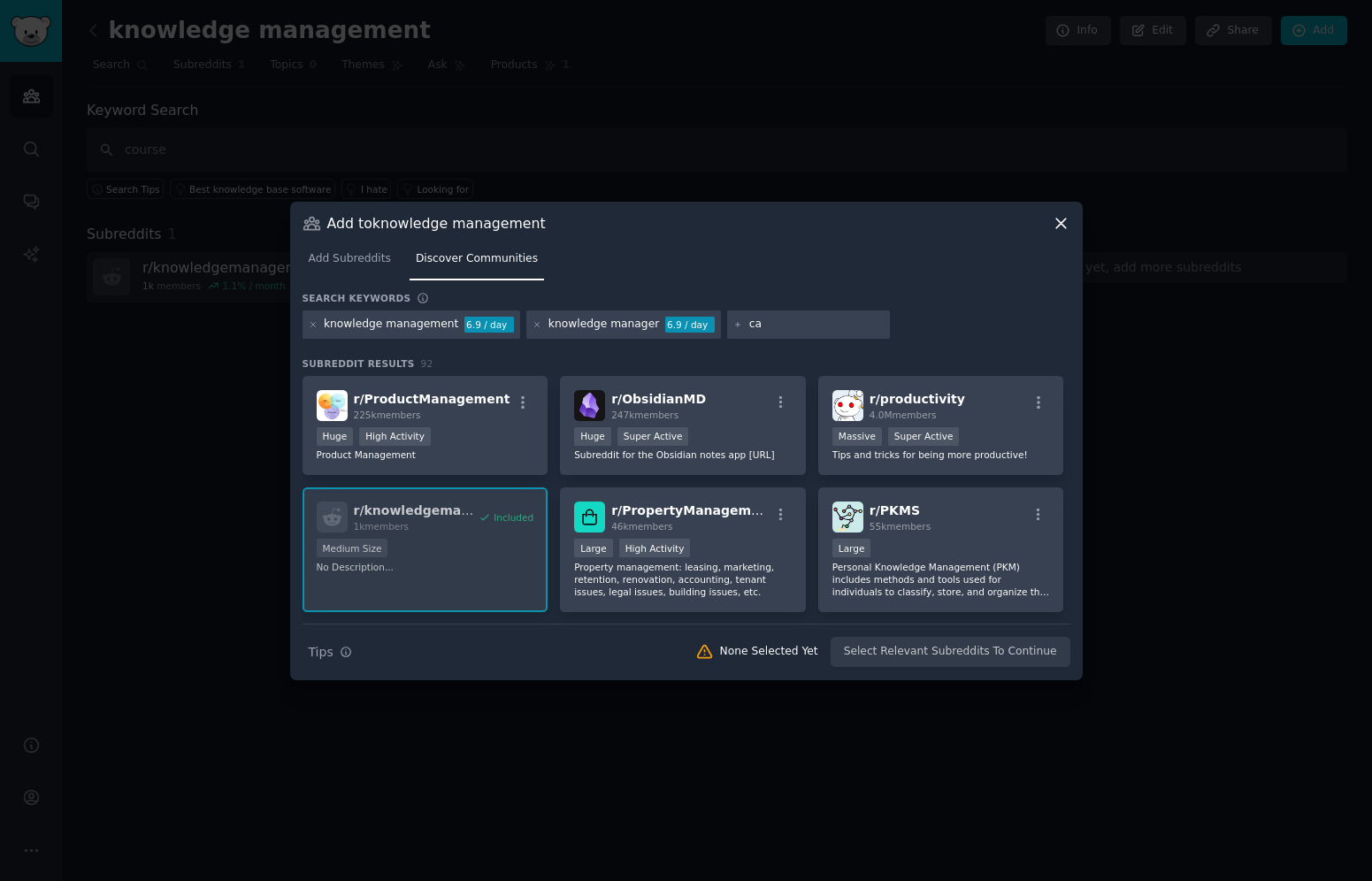
type input "c"
type input "procedure writer"
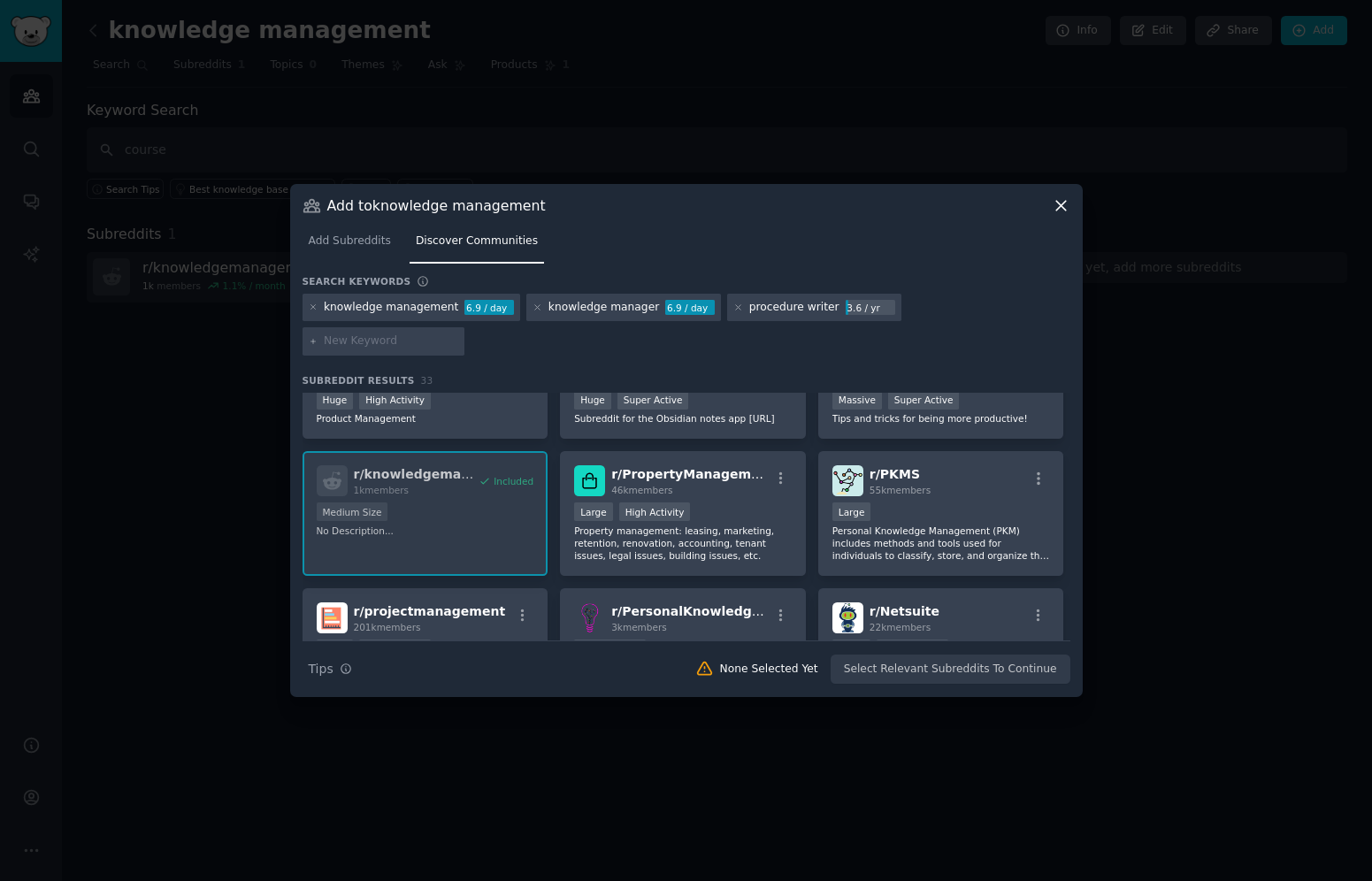
scroll to position [15, 0]
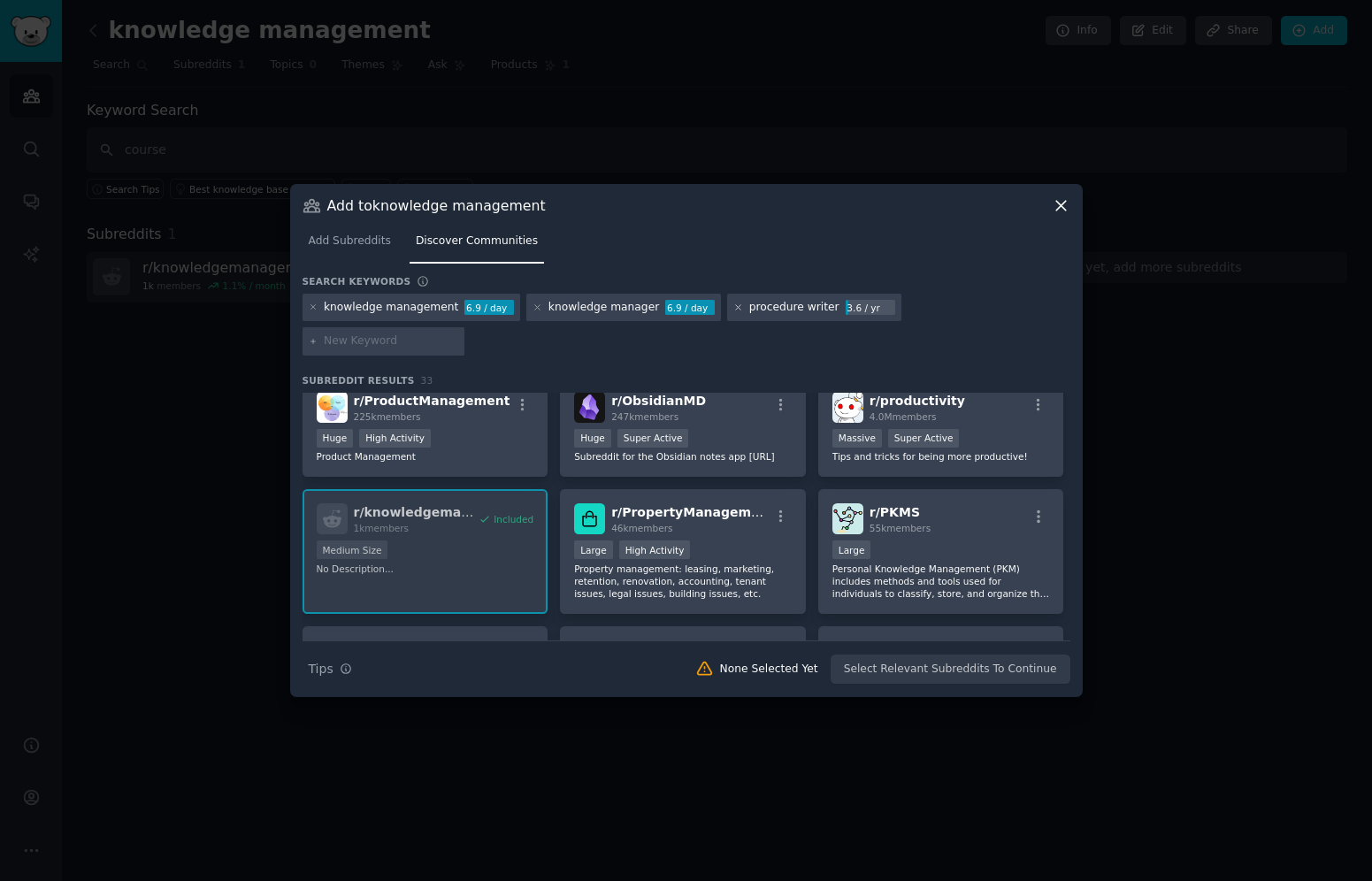
click at [736, 310] on icon at bounding box center [738, 307] width 5 height 5
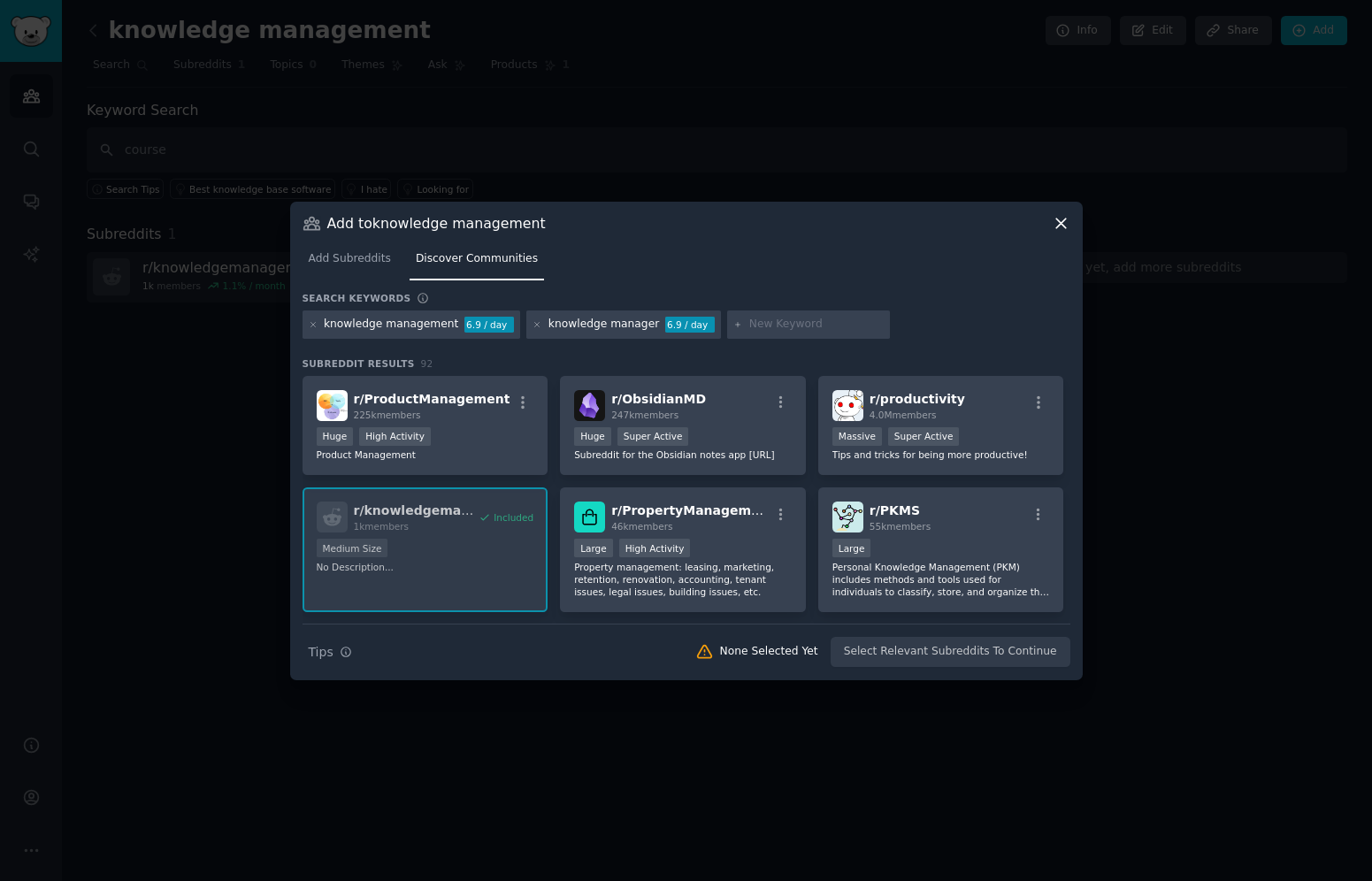
click at [749, 326] on input "text" at bounding box center [816, 324] width 134 height 16
type input "write procedures"
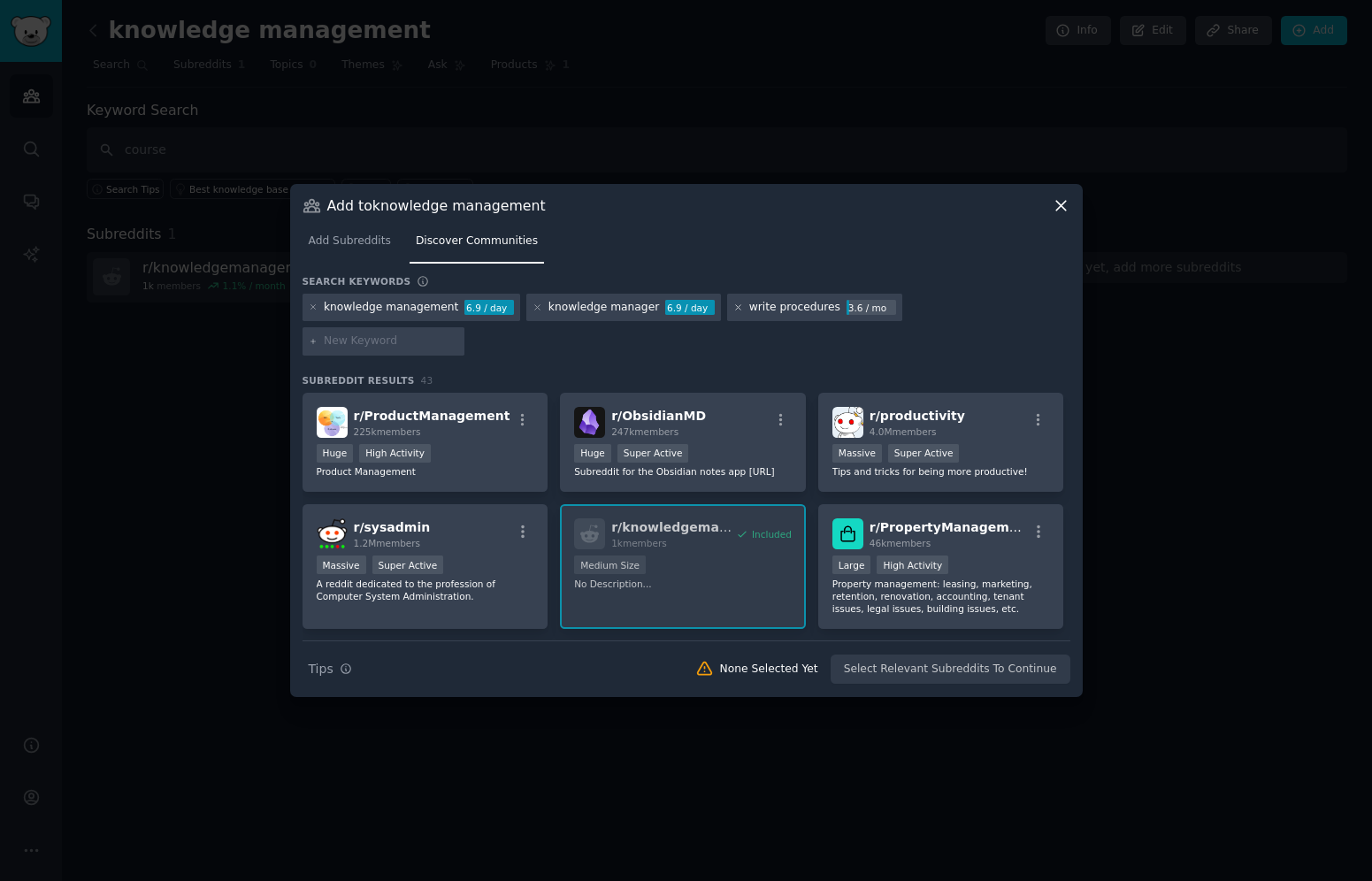
click at [736, 310] on icon at bounding box center [738, 307] width 5 height 5
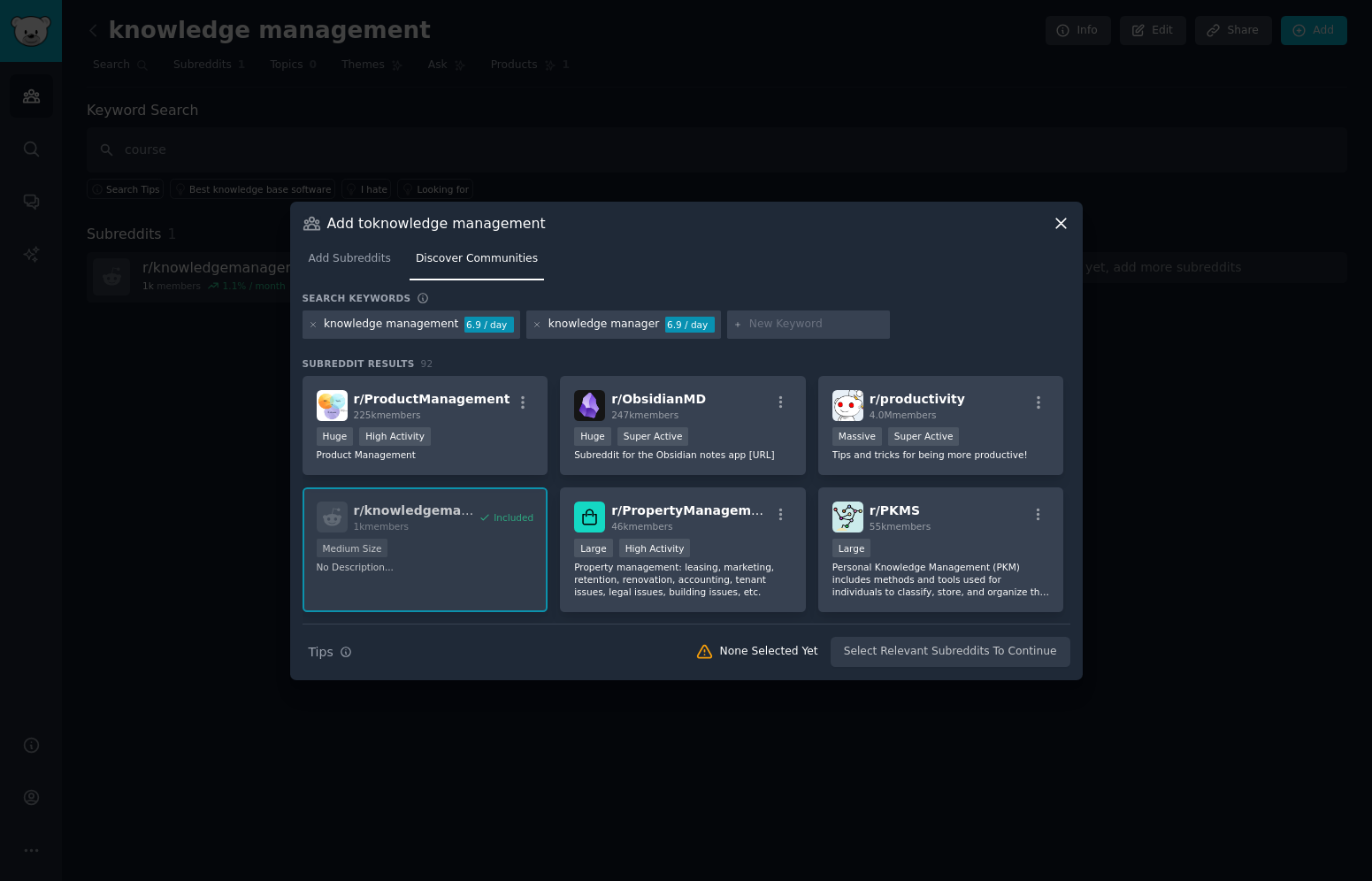
click at [749, 321] on input "text" at bounding box center [816, 324] width 134 height 16
click at [749, 318] on input "text" at bounding box center [816, 324] width 134 height 16
type input "km course"
